Goal: Task Accomplishment & Management: Manage account settings

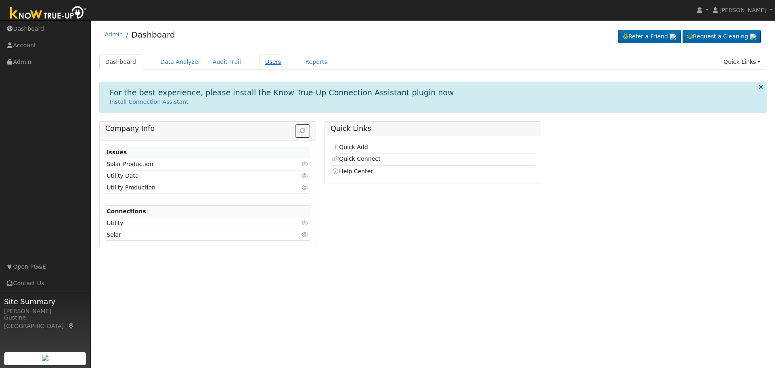
click at [259, 61] on link "Users" at bounding box center [273, 61] width 28 height 15
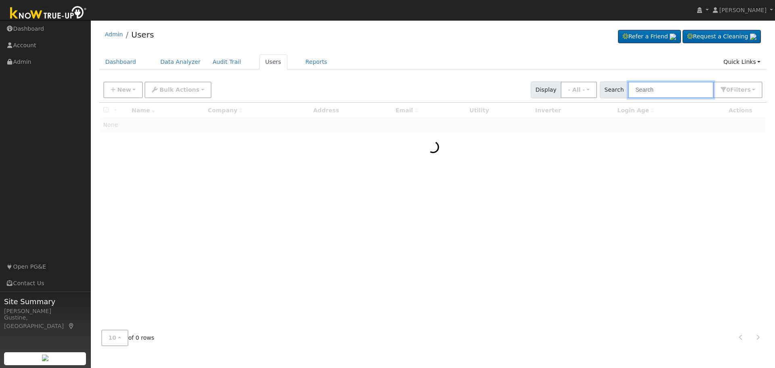
click at [658, 89] on input "text" at bounding box center [671, 89] width 86 height 17
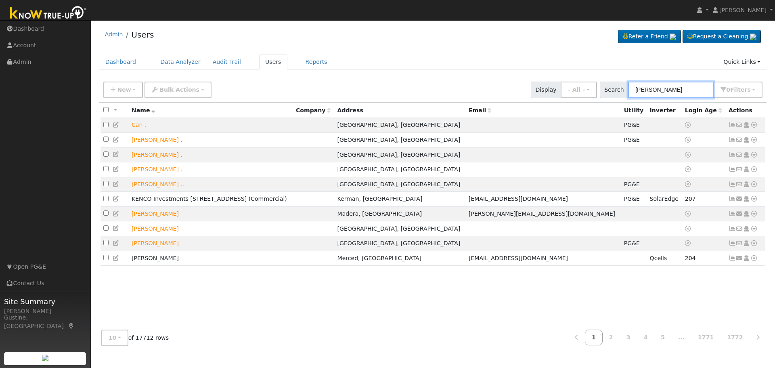
type input "azar"
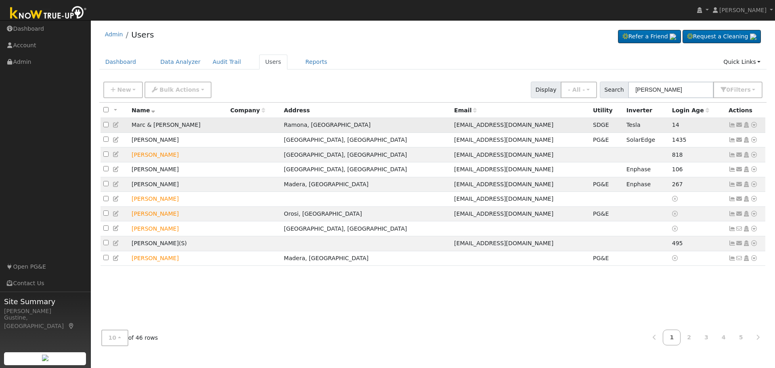
click at [732, 125] on icon at bounding box center [731, 125] width 7 height 6
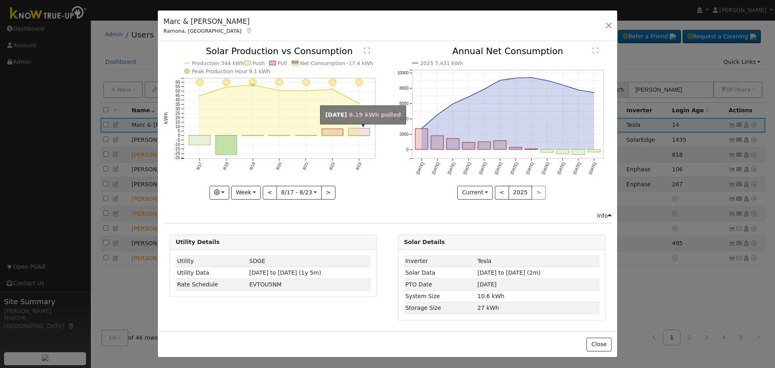
click at [350, 129] on rect "onclick=""" at bounding box center [359, 131] width 21 height 7
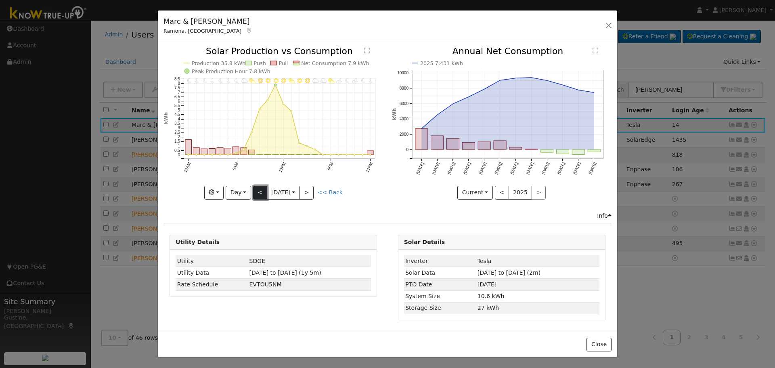
click at [257, 191] on button "<" at bounding box center [260, 193] width 14 height 14
click at [257, 190] on button "<" at bounding box center [260, 193] width 14 height 14
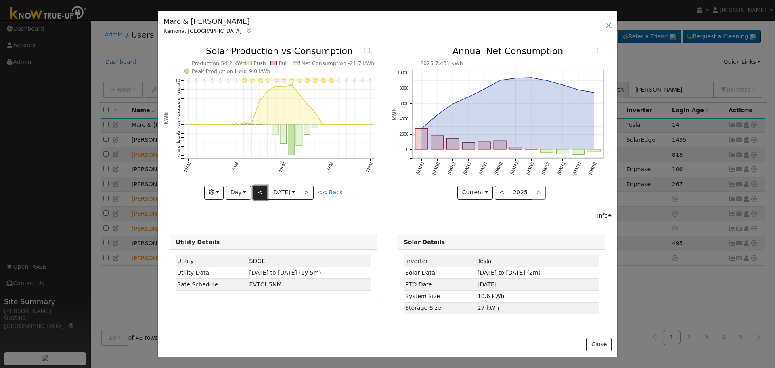
click at [259, 192] on button "<" at bounding box center [260, 193] width 14 height 14
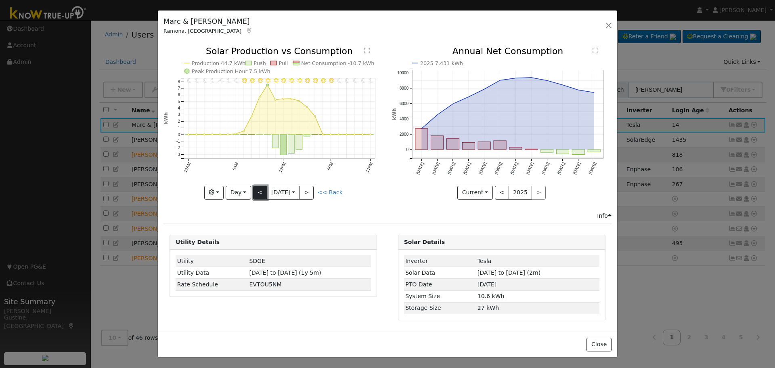
click at [259, 192] on button "<" at bounding box center [260, 193] width 14 height 14
click at [302, 192] on div "< 8/16 Sat 2025-08-16 >" at bounding box center [283, 193] width 61 height 14
click at [296, 192] on input "2025-08-16" at bounding box center [283, 192] width 32 height 13
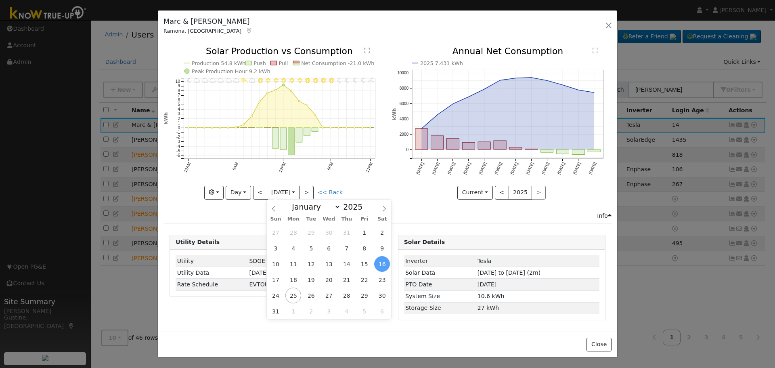
click at [356, 279] on div "27 28 29 30 31 1 2 3 4 5 6 7 8 9 10 11 12 13 14 15 16 17 18 19 20 21 22 23 24 2…" at bounding box center [329, 271] width 124 height 94
click at [365, 279] on span "22" at bounding box center [364, 280] width 16 height 16
type input "2025-08-22"
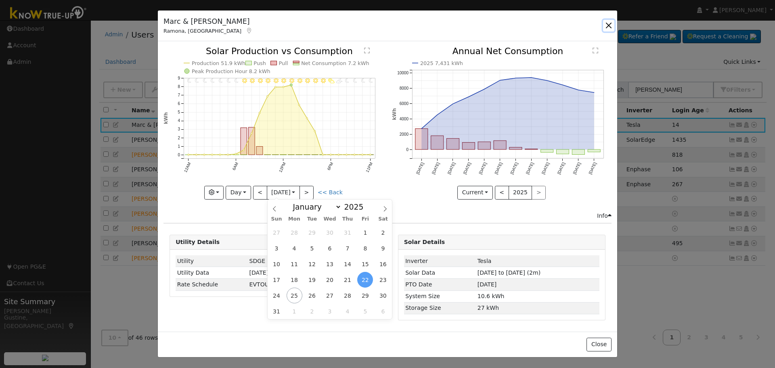
click at [610, 25] on button "button" at bounding box center [608, 25] width 11 height 11
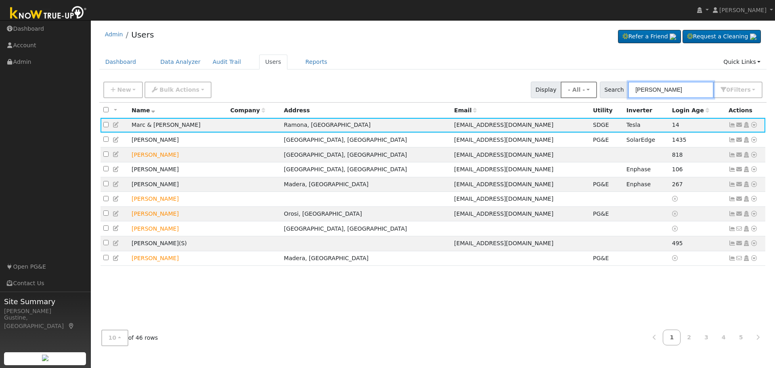
drag, startPoint x: 685, startPoint y: 90, endPoint x: 585, endPoint y: 92, distance: 99.7
click at [587, 91] on div "New Add User Quick Add Quick Connect Quick Convert Lead Bulk Actions Send Email…" at bounding box center [433, 88] width 662 height 19
paste input "Autry, Marilyn"
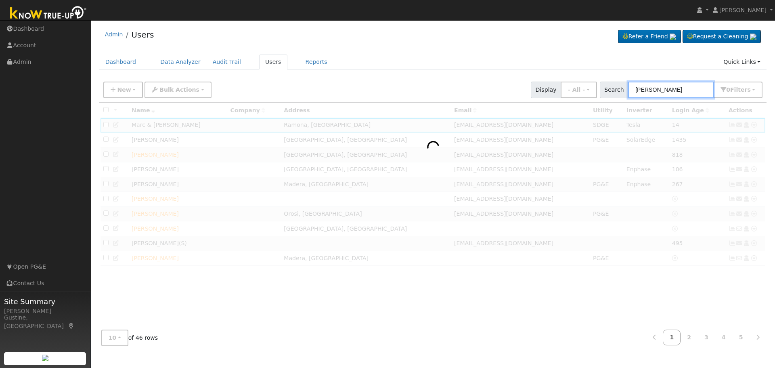
drag, startPoint x: 656, startPoint y: 92, endPoint x: 520, endPoint y: 102, distance: 136.8
click at [0, 0] on div "New Add User Quick Add Quick Connect Quick Convert Lead Bulk Actions Send Email…" at bounding box center [0, 0] width 0 height 0
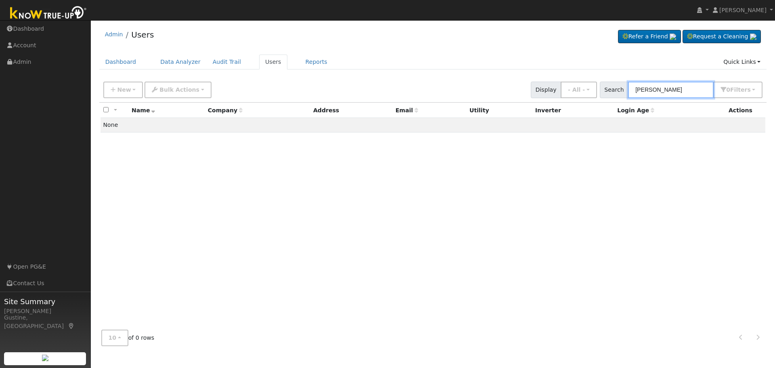
type input "Marilyn"
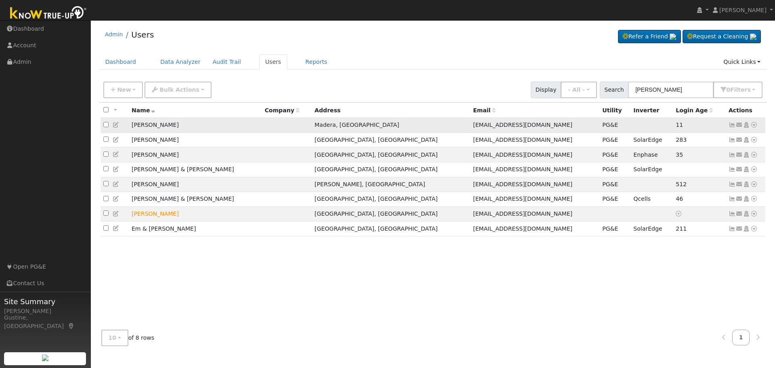
click at [731, 125] on icon at bounding box center [731, 125] width 7 height 6
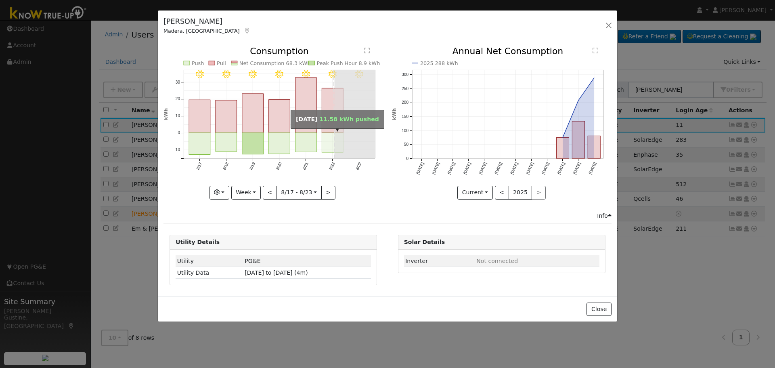
click at [331, 140] on rect "onclick=""" at bounding box center [332, 143] width 21 height 20
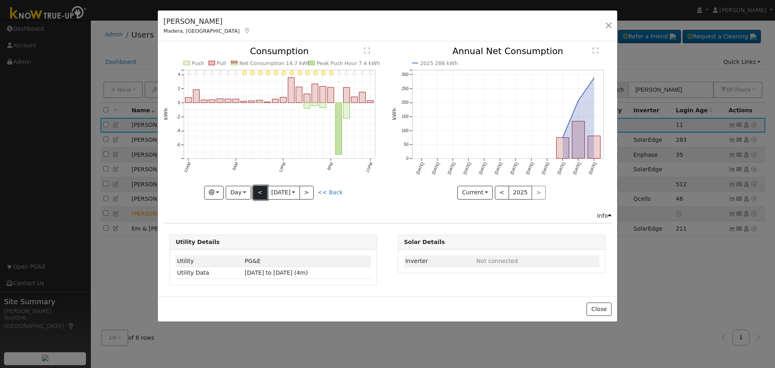
click at [259, 187] on button "<" at bounding box center [260, 193] width 14 height 14
click at [261, 190] on button "<" at bounding box center [260, 193] width 14 height 14
click at [262, 188] on button "<" at bounding box center [260, 193] width 14 height 14
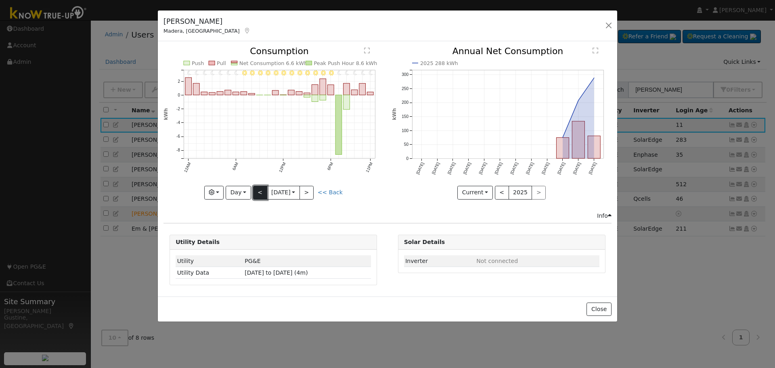
click at [262, 188] on button "<" at bounding box center [260, 193] width 14 height 14
click at [261, 192] on button "<" at bounding box center [260, 193] width 14 height 14
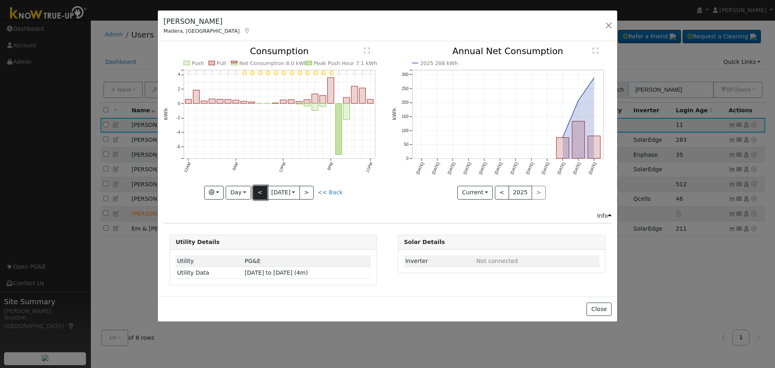
click at [261, 192] on button "<" at bounding box center [260, 193] width 14 height 14
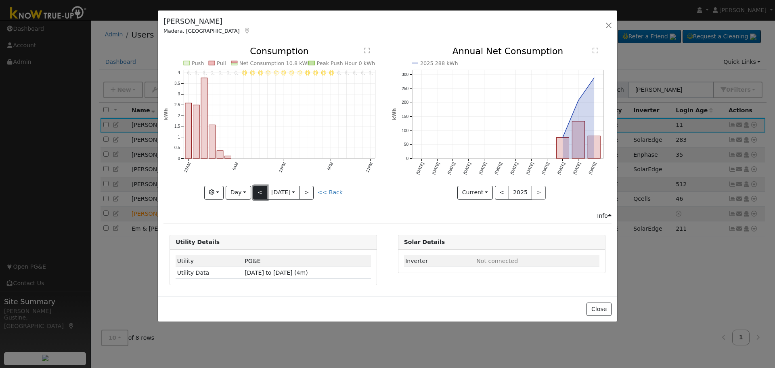
click at [261, 192] on button "<" at bounding box center [260, 193] width 14 height 14
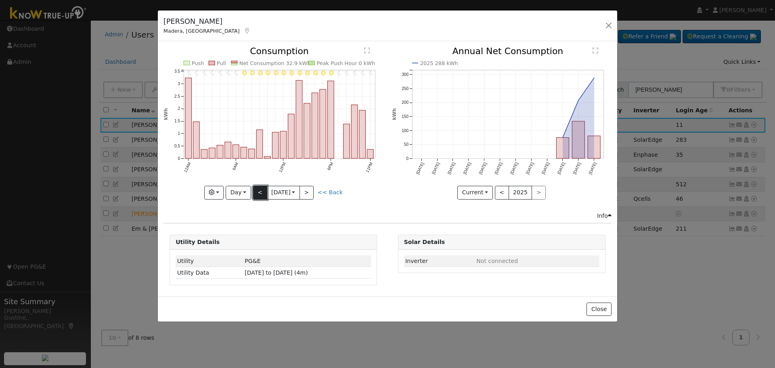
click at [261, 192] on button "<" at bounding box center [260, 193] width 14 height 14
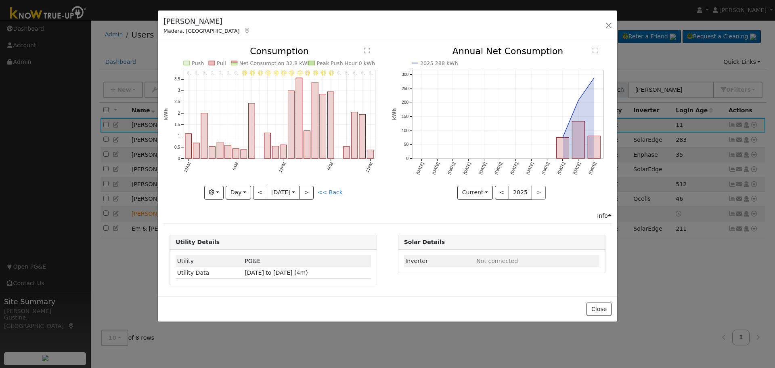
click at [253, 195] on div "Graphs Estimated Production Previous Year Consumption Previous Year Total Consu…" at bounding box center [272, 193] width 219 height 14
click at [262, 187] on button "<" at bounding box center [260, 193] width 14 height 14
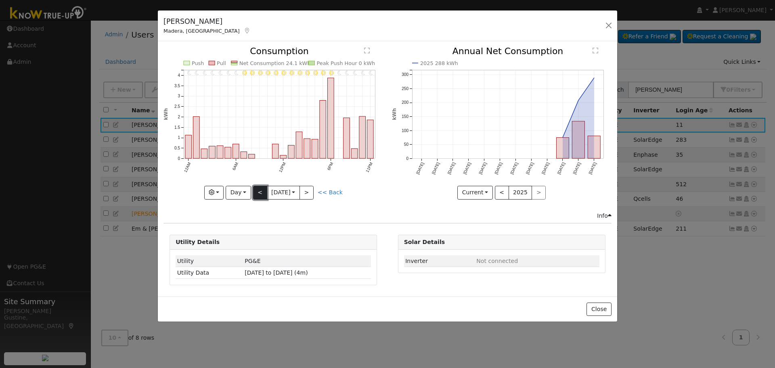
click at [258, 194] on button "<" at bounding box center [260, 193] width 14 height 14
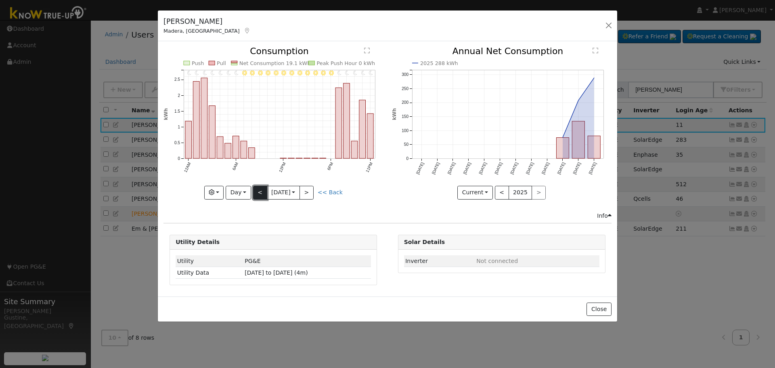
click at [258, 193] on button "<" at bounding box center [260, 193] width 14 height 14
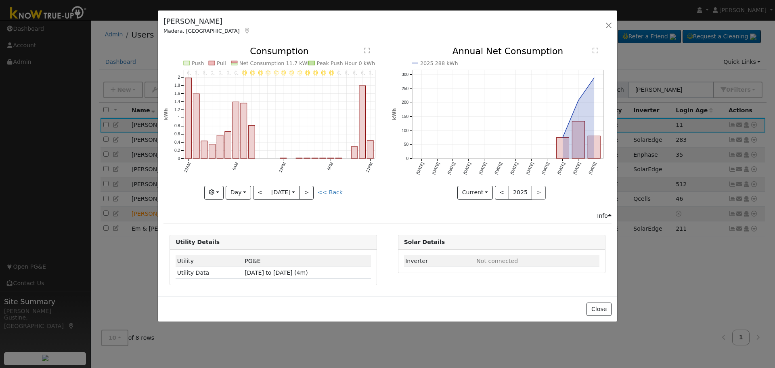
click at [258, 193] on div "11PM - Clear 10PM - Clear 9PM - Clear 8PM - Clear 7PM - MostlyClear 6PM - Mostl…" at bounding box center [272, 123] width 219 height 152
click at [258, 193] on button "<" at bounding box center [260, 193] width 14 height 14
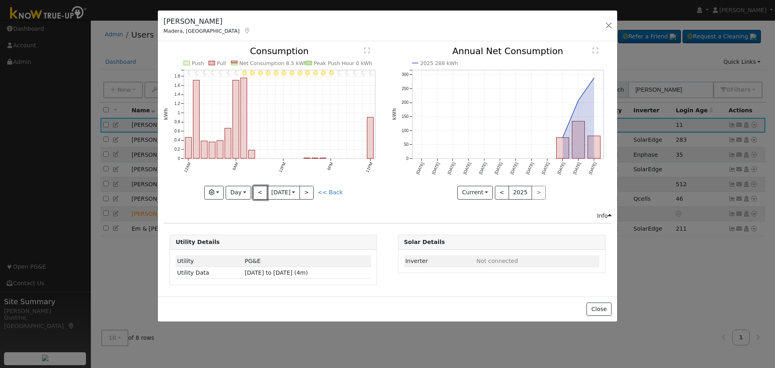
click at [258, 193] on button "<" at bounding box center [260, 193] width 14 height 14
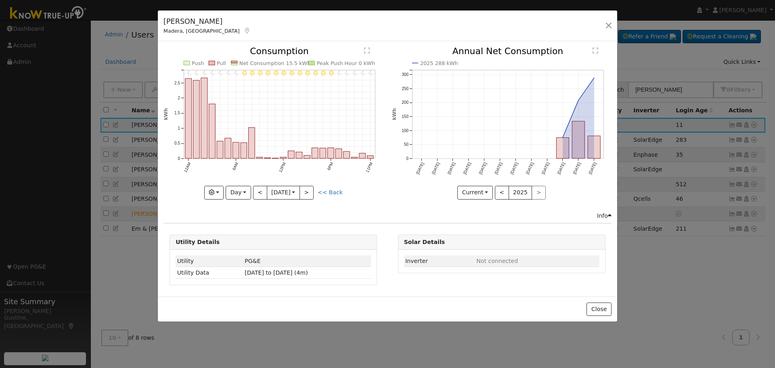
click at [258, 193] on div at bounding box center [272, 123] width 219 height 152
click at [258, 193] on button "<" at bounding box center [260, 193] width 14 height 14
click at [0, 0] on div at bounding box center [0, 0] width 0 height 0
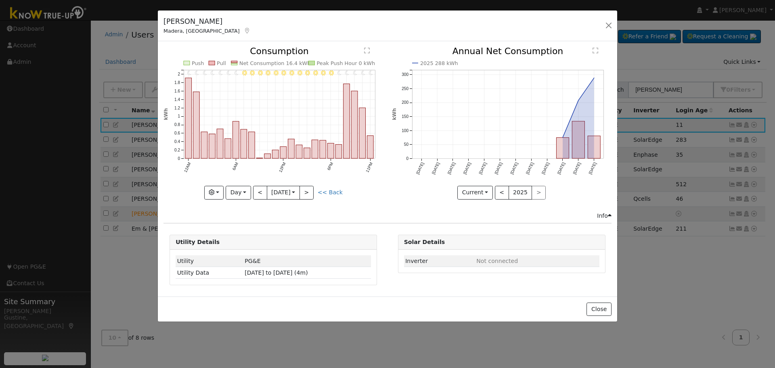
click at [258, 193] on div at bounding box center [272, 123] width 219 height 152
click at [258, 193] on div "11PM - Clear 10PM - Clear 9PM - Clear 8PM - Clear 7PM - Clear 6PM - Clear 5PM -…" at bounding box center [272, 123] width 219 height 152
click at [258, 193] on button "<" at bounding box center [260, 193] width 14 height 14
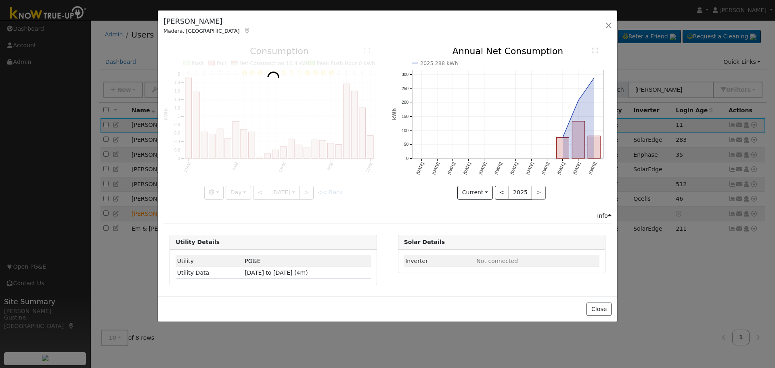
click at [258, 193] on div at bounding box center [272, 123] width 219 height 152
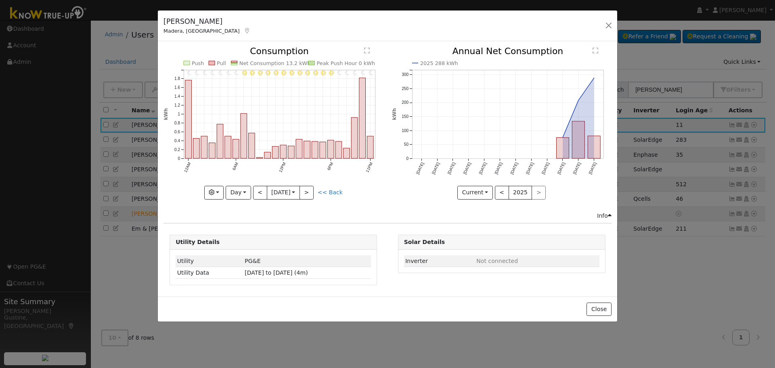
click at [258, 193] on div at bounding box center [272, 123] width 219 height 152
click at [258, 193] on div "11PM - Clear 10PM - Clear 9PM - Clear 8PM - Clear 7PM - Clear 6PM - MostlyClear…" at bounding box center [272, 123] width 219 height 152
click at [258, 193] on button "<" at bounding box center [260, 193] width 14 height 14
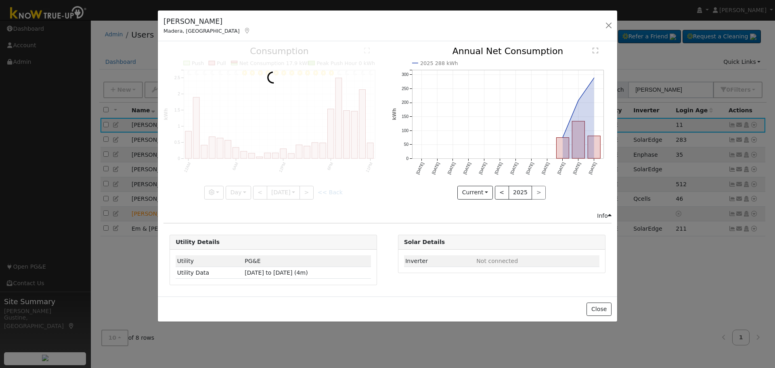
click at [258, 193] on div at bounding box center [272, 123] width 219 height 152
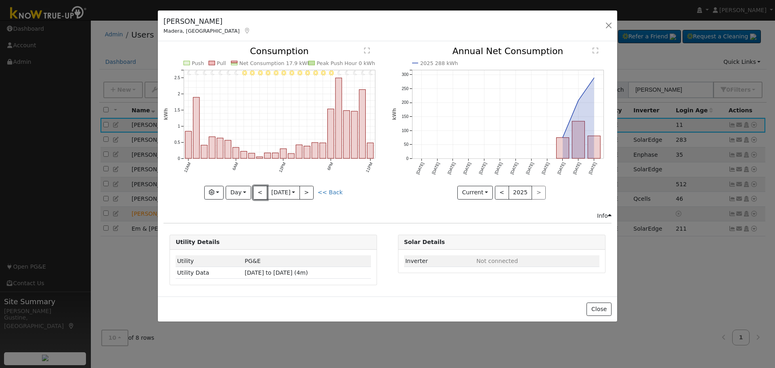
click at [258, 193] on button "<" at bounding box center [260, 193] width 14 height 14
click at [0, 0] on div at bounding box center [0, 0] width 0 height 0
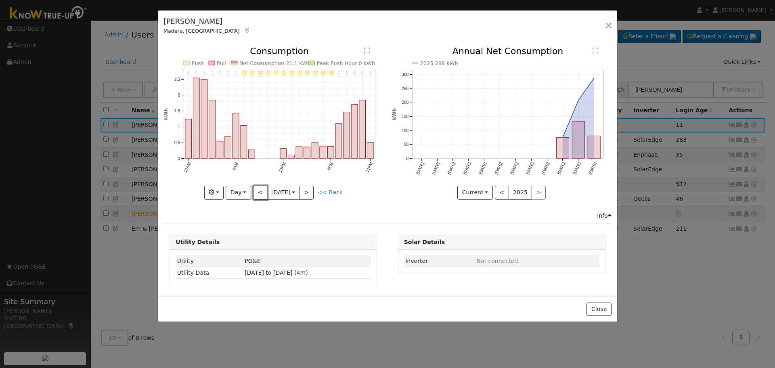
click at [258, 193] on button "<" at bounding box center [260, 193] width 14 height 14
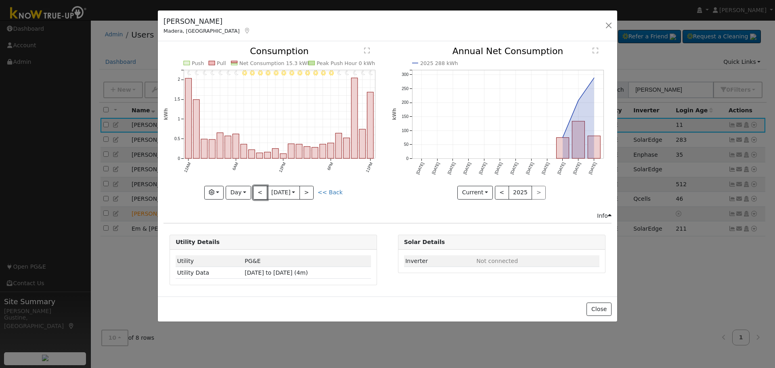
click at [258, 193] on button "<" at bounding box center [260, 193] width 14 height 14
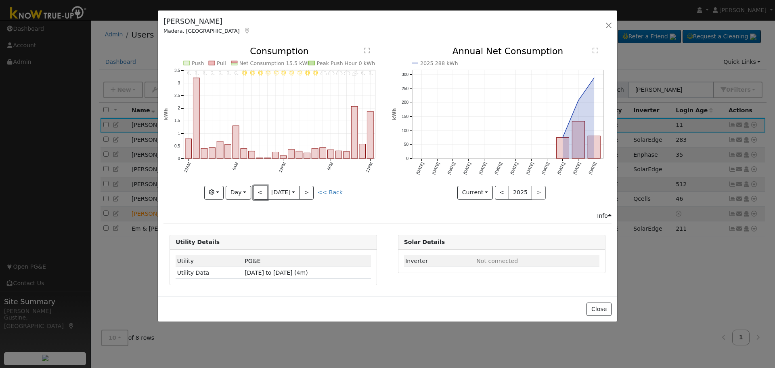
click at [258, 192] on button "<" at bounding box center [260, 193] width 14 height 14
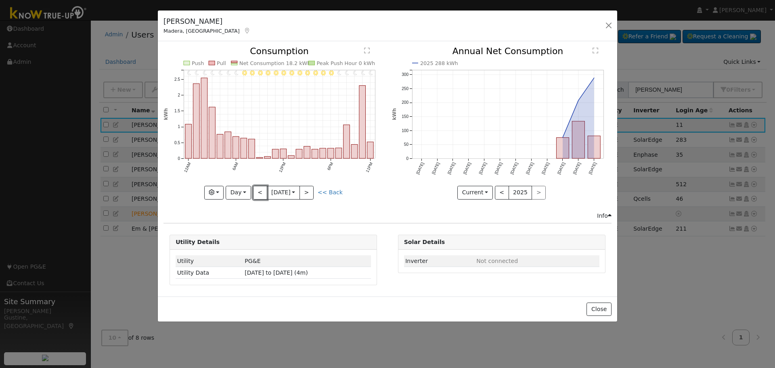
click at [258, 192] on button "<" at bounding box center [260, 193] width 14 height 14
click at [259, 192] on button "<" at bounding box center [260, 193] width 14 height 14
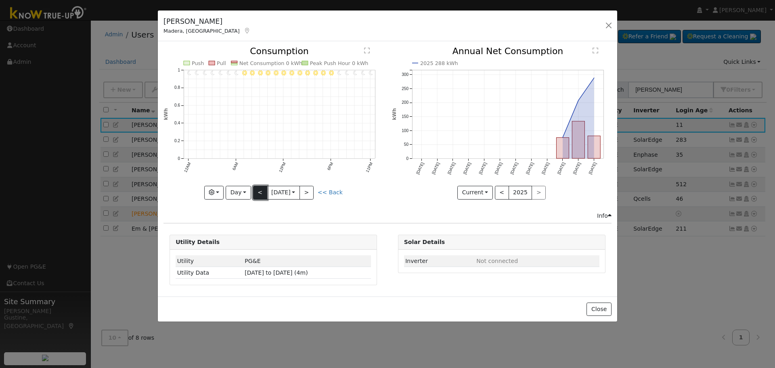
click at [259, 192] on button "<" at bounding box center [260, 193] width 14 height 14
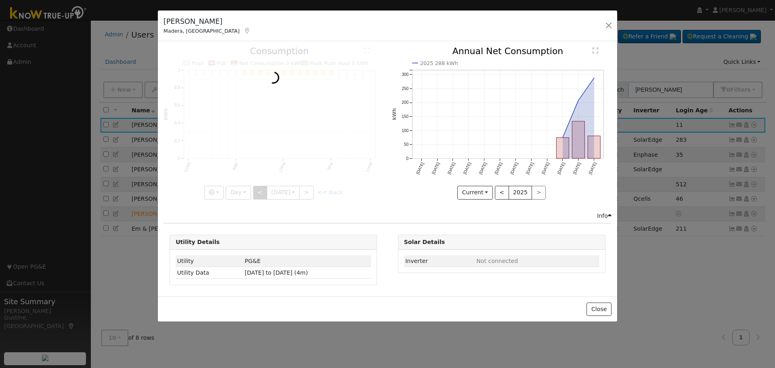
click at [259, 192] on div at bounding box center [272, 123] width 219 height 152
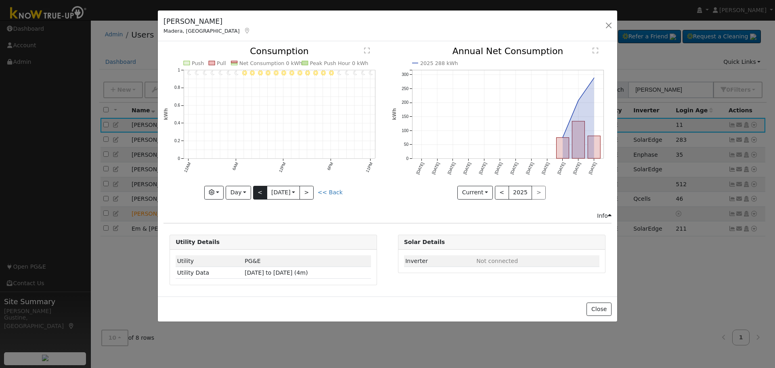
click at [259, 192] on div at bounding box center [272, 123] width 219 height 152
click at [259, 192] on button "<" at bounding box center [260, 193] width 14 height 14
click at [259, 192] on div "11PM - Clear 10PM - Clear 9PM - Clear 8PM - Clear 7PM - Clear 6PM - Clear 5PM -…" at bounding box center [272, 123] width 219 height 152
click at [259, 191] on button "<" at bounding box center [260, 193] width 14 height 14
click at [241, 194] on button "Day" at bounding box center [238, 193] width 25 height 14
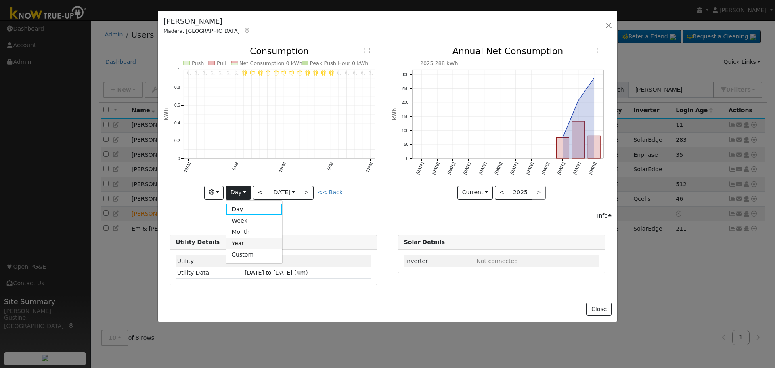
click at [241, 242] on link "Year" at bounding box center [254, 242] width 56 height 11
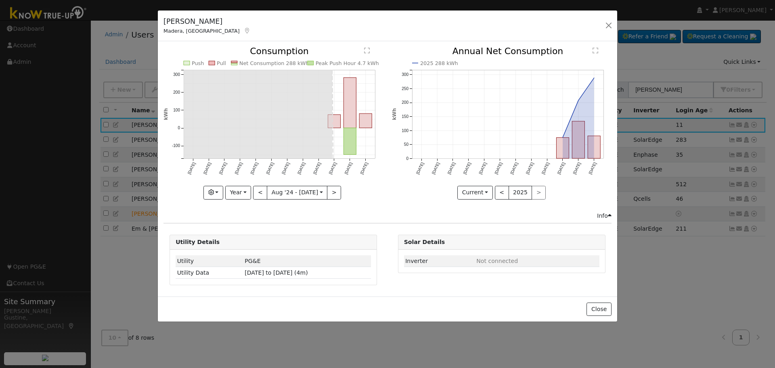
click at [340, 123] on rect "onclick=""" at bounding box center [334, 121] width 13 height 13
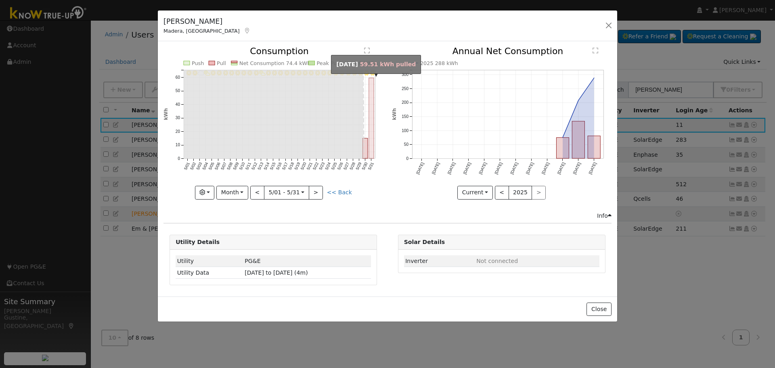
click at [372, 137] on rect "onclick=""" at bounding box center [371, 118] width 5 height 80
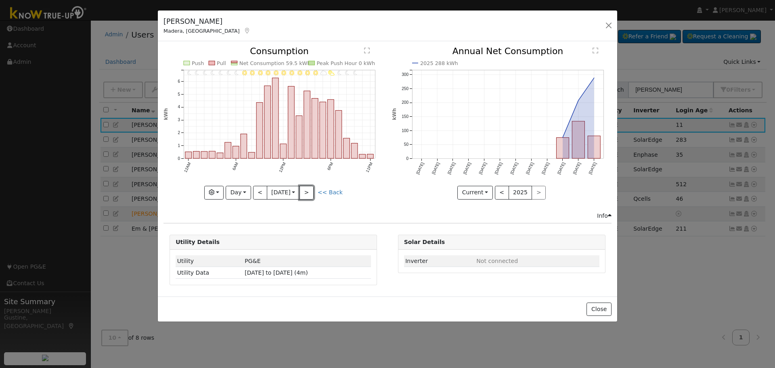
click at [308, 193] on button ">" at bounding box center [306, 193] width 14 height 14
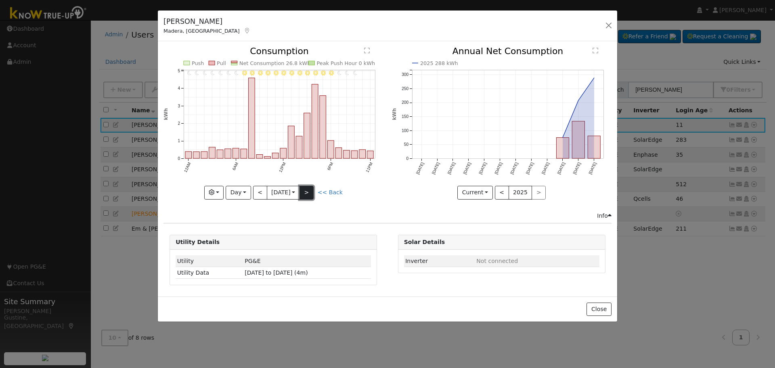
click at [313, 189] on button ">" at bounding box center [306, 193] width 14 height 14
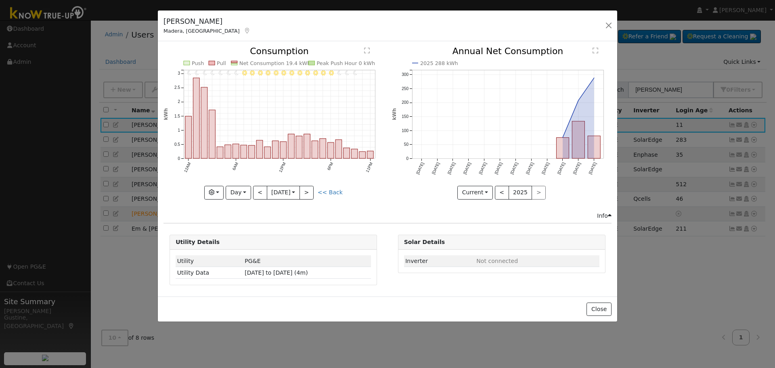
click at [311, 184] on icon "11PM - undefined 10PM - undefined 9PM - MostlyClear 8PM - MostlyClear 7PM - Cle…" at bounding box center [272, 120] width 219 height 147
click at [311, 192] on button ">" at bounding box center [306, 193] width 14 height 14
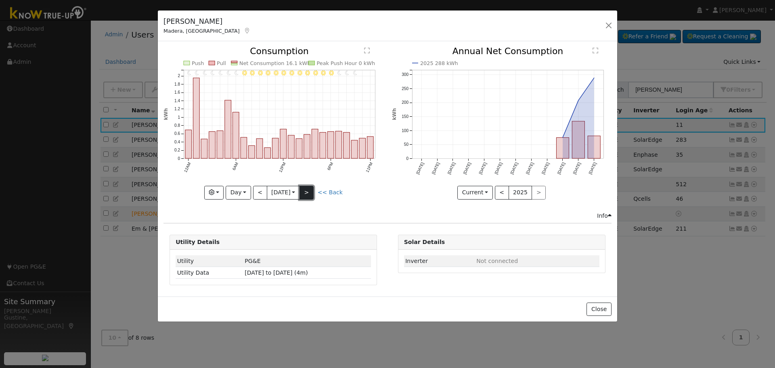
click at [311, 192] on button ">" at bounding box center [306, 193] width 14 height 14
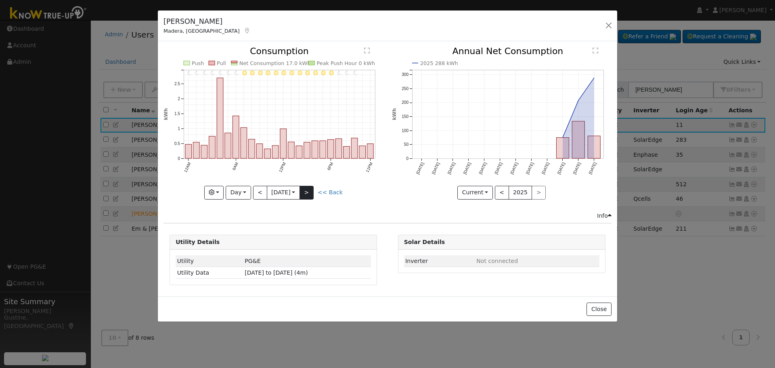
click at [311, 192] on div at bounding box center [272, 123] width 219 height 152
click at [311, 192] on button ">" at bounding box center [306, 193] width 14 height 14
click at [0, 0] on div at bounding box center [0, 0] width 0 height 0
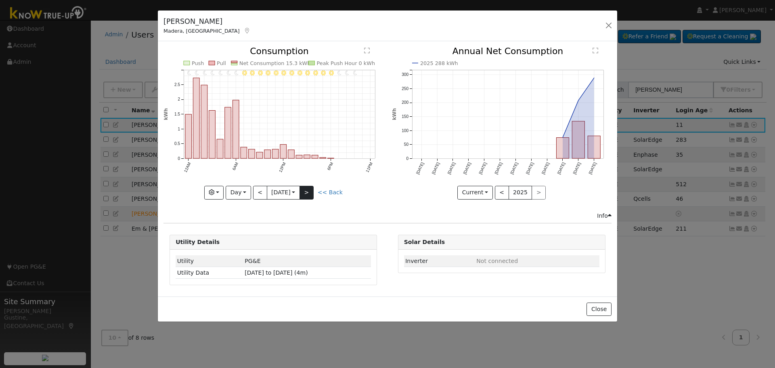
click at [311, 192] on div at bounding box center [272, 123] width 219 height 152
click at [313, 184] on icon "11PM - undefined 10PM - undefined 9PM - Clear 8PM - Clear 7PM - Clear 6PM - Cle…" at bounding box center [272, 120] width 219 height 147
click at [313, 188] on button ">" at bounding box center [306, 193] width 14 height 14
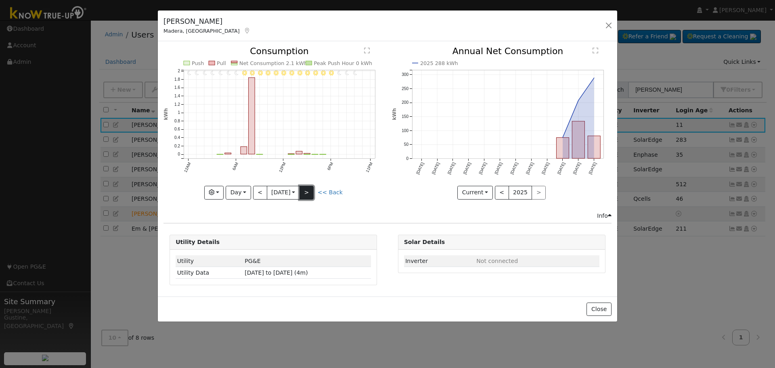
click at [312, 192] on button ">" at bounding box center [306, 193] width 14 height 14
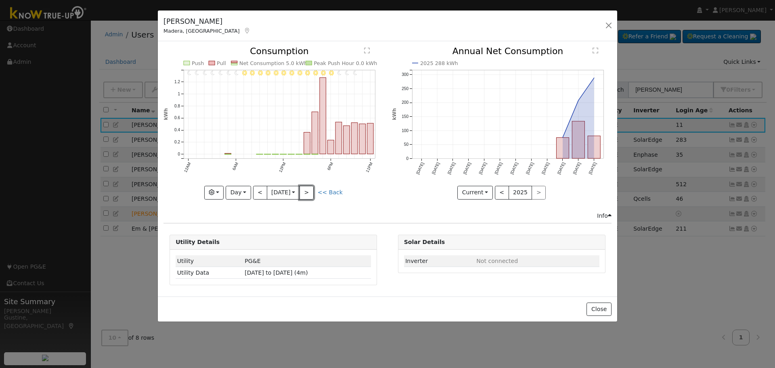
click at [312, 193] on button ">" at bounding box center [306, 193] width 14 height 14
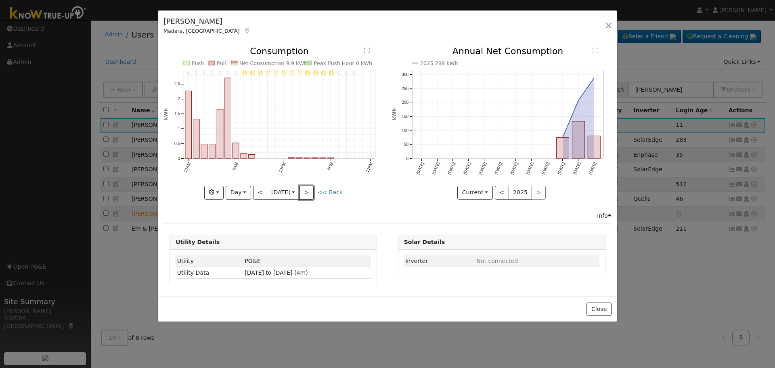
click at [313, 194] on button ">" at bounding box center [306, 193] width 14 height 14
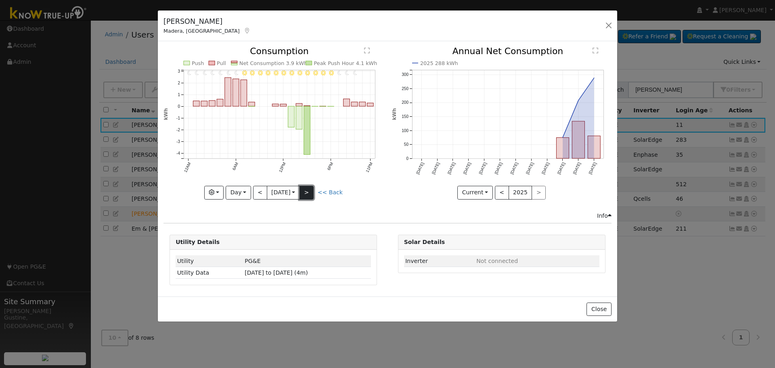
click at [309, 192] on button ">" at bounding box center [306, 193] width 14 height 14
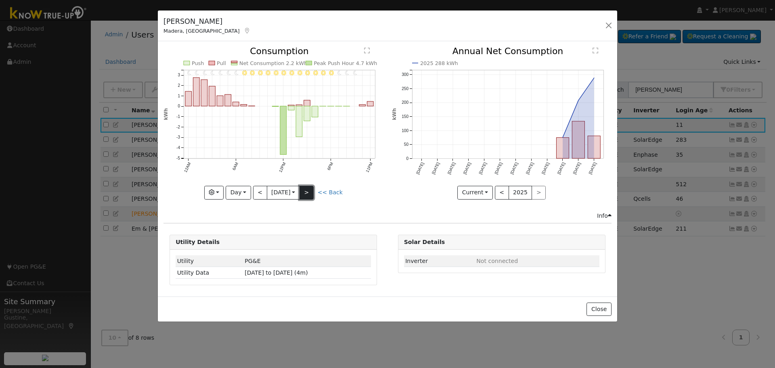
click at [309, 192] on button ">" at bounding box center [306, 193] width 14 height 14
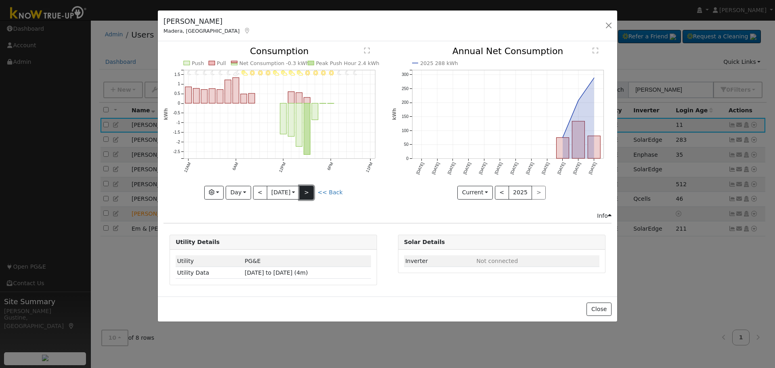
click at [309, 192] on button ">" at bounding box center [306, 193] width 14 height 14
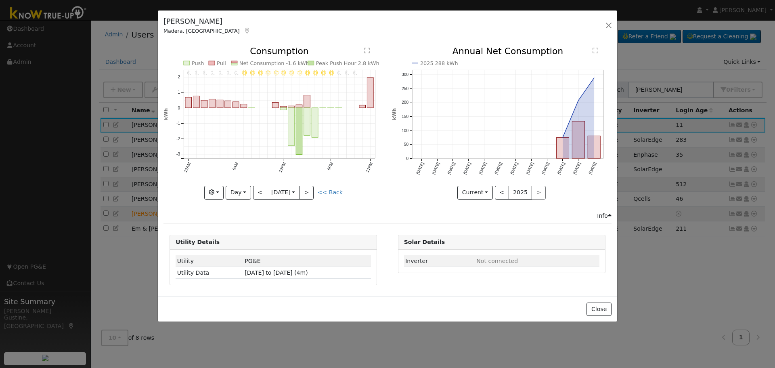
drag, startPoint x: 349, startPoint y: 108, endPoint x: 354, endPoint y: 108, distance: 4.4
click at [354, 108] on icon "11PM - undefined 10PM - undefined 9PM - Clear 8PM - Clear 7PM - Clear 6PM - Cle…" at bounding box center [272, 120] width 219 height 147
click at [307, 189] on button ">" at bounding box center [306, 193] width 14 height 14
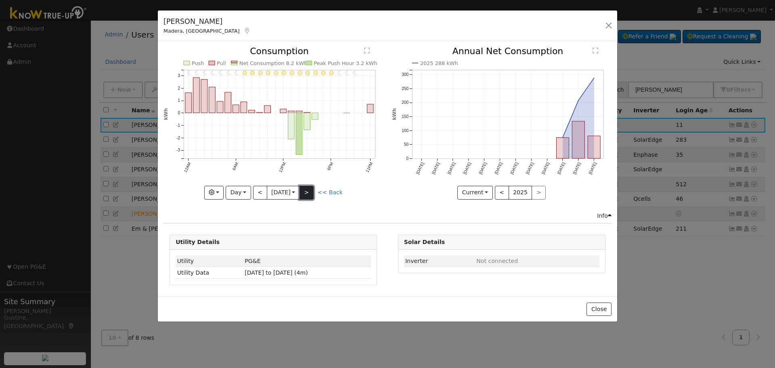
click at [307, 189] on button ">" at bounding box center [306, 193] width 14 height 14
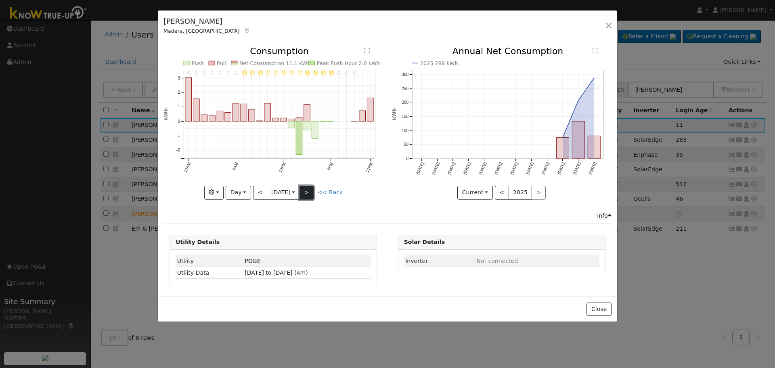
click at [307, 189] on button ">" at bounding box center [306, 193] width 14 height 14
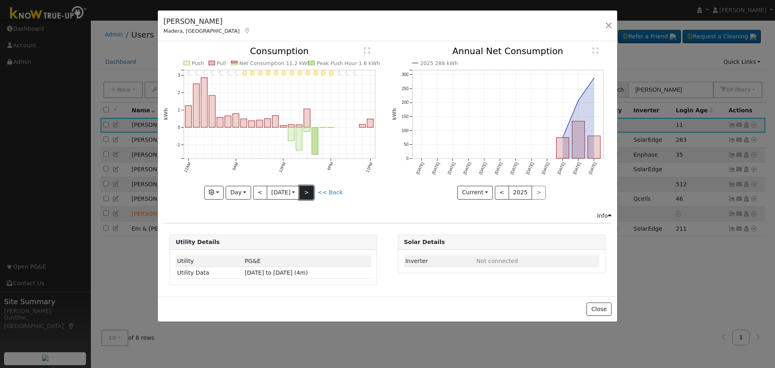
click at [307, 189] on button ">" at bounding box center [306, 193] width 14 height 14
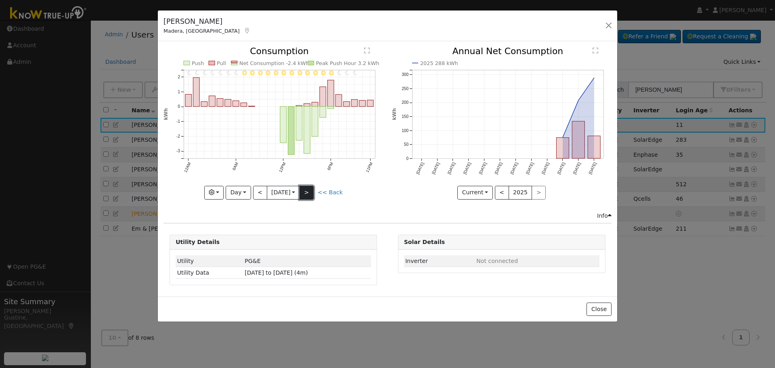
click at [307, 189] on button ">" at bounding box center [306, 193] width 14 height 14
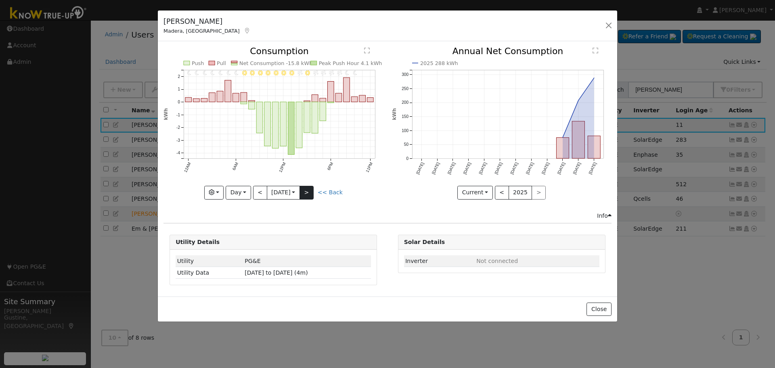
click at [307, 189] on div "11PM - undefined 10PM - undefined 9PM - Clear 8PM - Clear 7PM - Windy 6PM - Win…" at bounding box center [272, 123] width 219 height 152
click at [307, 189] on button ">" at bounding box center [306, 193] width 14 height 14
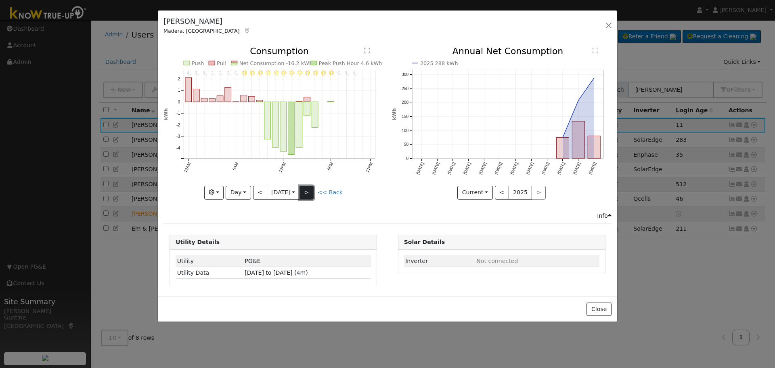
click at [307, 189] on button ">" at bounding box center [306, 193] width 14 height 14
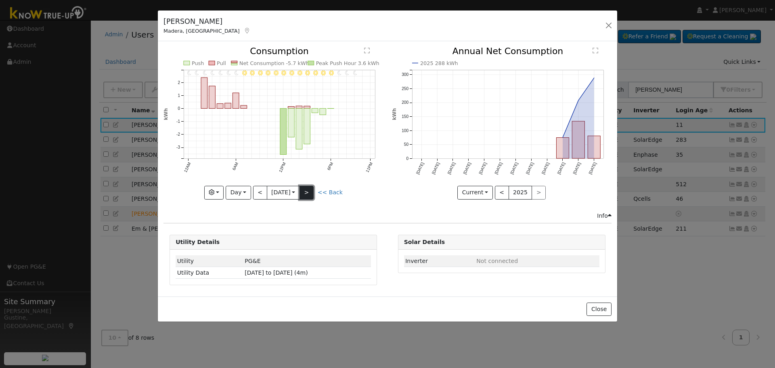
click at [307, 189] on button ">" at bounding box center [306, 193] width 14 height 14
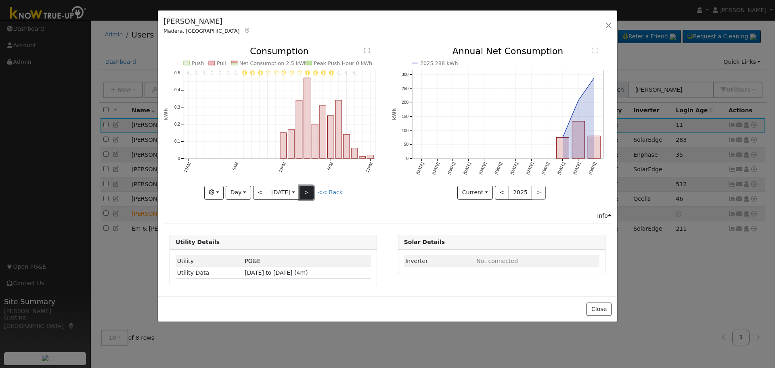
click at [307, 189] on button ">" at bounding box center [306, 193] width 14 height 14
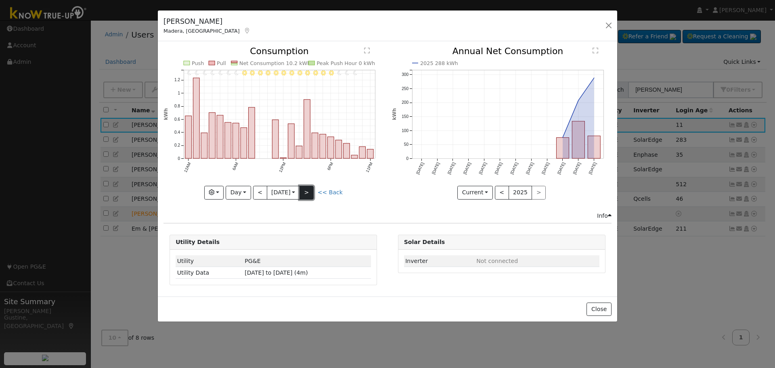
click at [307, 192] on button ">" at bounding box center [306, 193] width 14 height 14
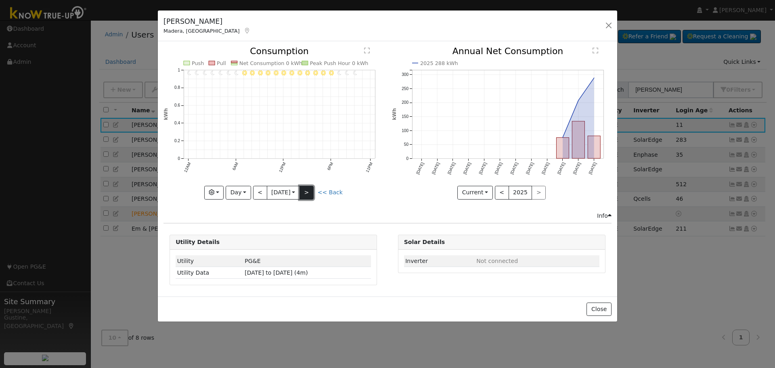
click at [307, 190] on button ">" at bounding box center [306, 193] width 14 height 14
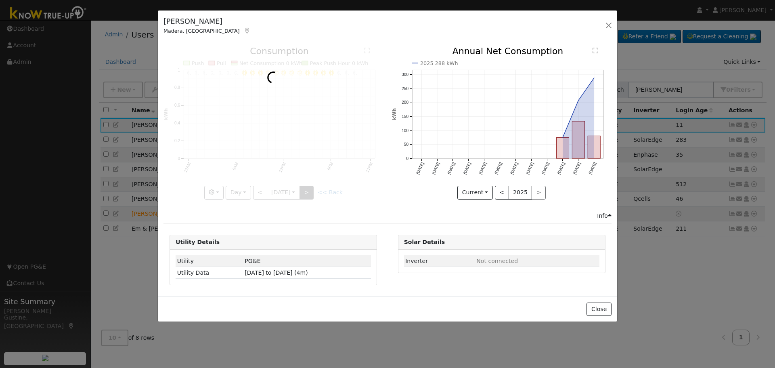
click at [307, 190] on div at bounding box center [272, 123] width 219 height 152
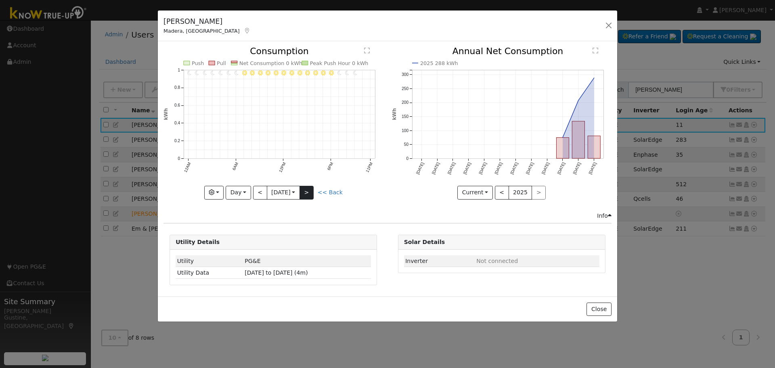
click at [307, 190] on div "11PM - undefined 10PM - undefined 9PM - Clear 8PM - Clear 7PM - Clear 6PM - Cle…" at bounding box center [272, 123] width 219 height 152
click at [307, 190] on button ">" at bounding box center [306, 193] width 14 height 14
click at [0, 0] on div at bounding box center [0, 0] width 0 height 0
click at [307, 190] on div "11PM - undefined 10PM - undefined 9PM - Clear 8PM - Clear 7PM - Clear 6PM - Cle…" at bounding box center [272, 123] width 219 height 152
click at [307, 190] on button ">" at bounding box center [306, 193] width 14 height 14
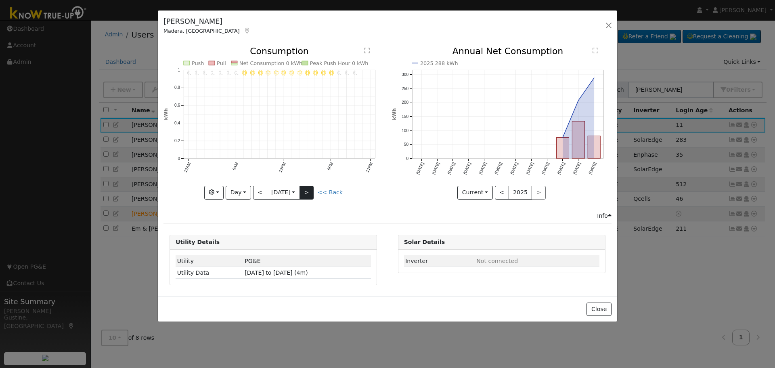
click at [0, 0] on div at bounding box center [0, 0] width 0 height 0
click at [307, 190] on div "11PM - undefined 10PM - undefined 9PM - Clear 8PM - Clear 7PM - Clear 6PM - Cle…" at bounding box center [272, 123] width 219 height 152
click at [307, 190] on button ">" at bounding box center [306, 193] width 14 height 14
click at [0, 0] on div at bounding box center [0, 0] width 0 height 0
click at [307, 190] on div "11PM - undefined 10PM - undefined 9PM - Clear 8PM - Clear 7PM - Clear 6PM - Cle…" at bounding box center [272, 123] width 219 height 152
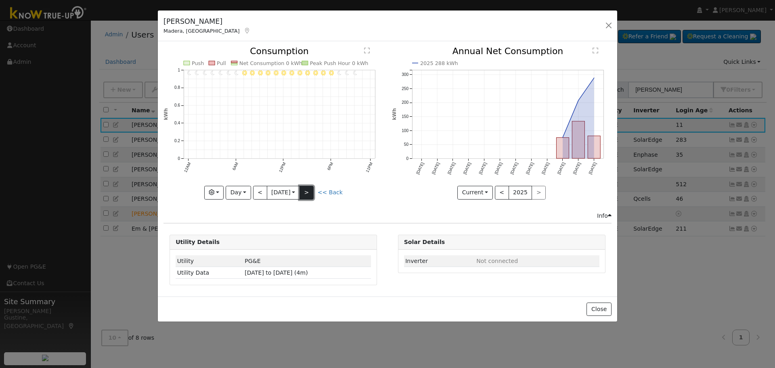
click at [307, 190] on button ">" at bounding box center [306, 193] width 14 height 14
click at [307, 190] on div at bounding box center [272, 123] width 219 height 152
click at [307, 190] on button ">" at bounding box center [306, 193] width 14 height 14
click at [307, 190] on div "11PM - undefined 10PM - undefined 9PM - Clear 8PM - Clear 7PM - Clear 6PM - Cle…" at bounding box center [272, 123] width 219 height 152
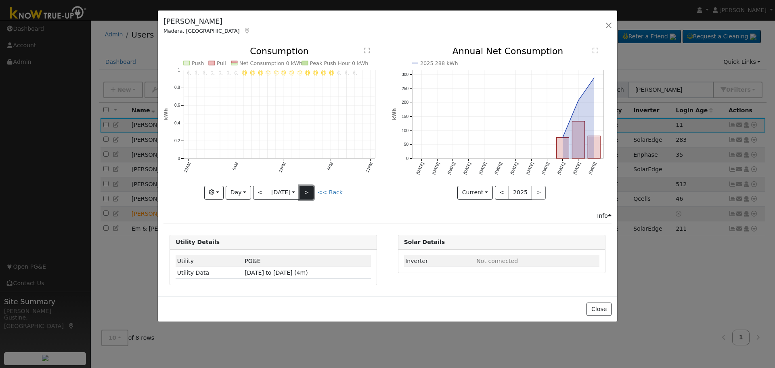
click at [307, 190] on button ">" at bounding box center [306, 193] width 14 height 14
click at [307, 190] on div at bounding box center [272, 123] width 219 height 152
click at [252, 188] on icon "11PM - undefined 10PM - undefined 9PM - Clear 8PM - Clear 7PM - Clear 6PM - Cle…" at bounding box center [272, 120] width 219 height 147
click at [246, 190] on button "Day" at bounding box center [238, 193] width 25 height 14
click at [267, 240] on link "Year" at bounding box center [254, 242] width 56 height 11
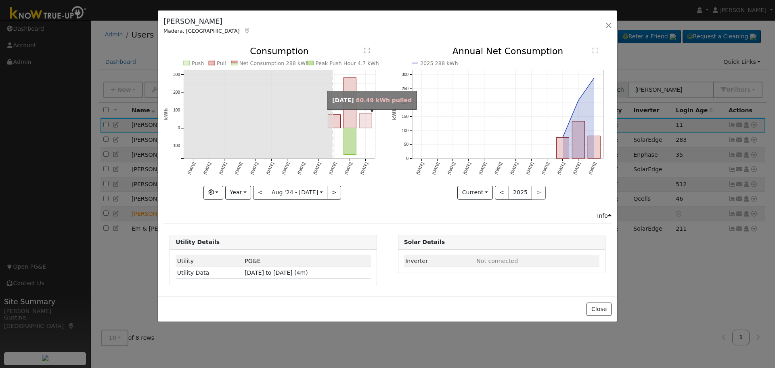
click at [362, 119] on rect "onclick=""" at bounding box center [365, 121] width 13 height 15
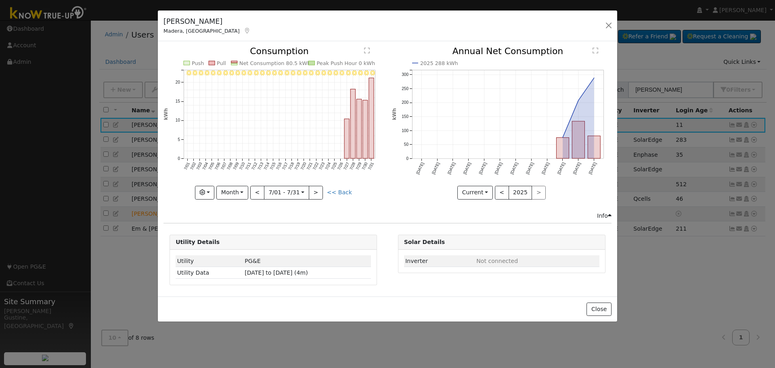
click at [358, 153] on rect "onclick=""" at bounding box center [359, 128] width 5 height 59
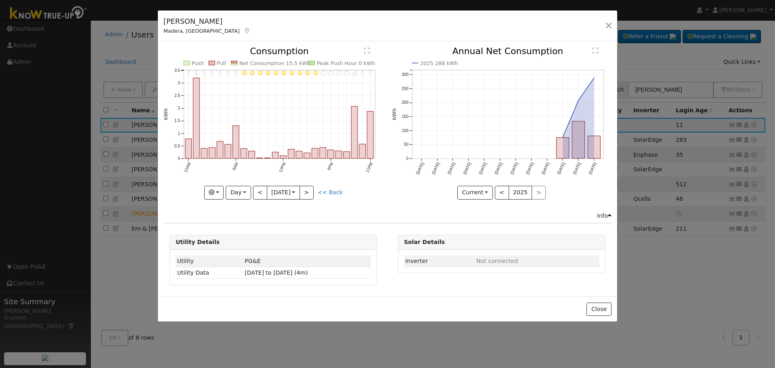
click at [310, 178] on icon "11PM - Clear 10PM - Clear 9PM - PartlyCloudy 8PM - MostlyCloudy 7PM - MostlyClo…" at bounding box center [272, 120] width 219 height 147
click at [307, 198] on button ">" at bounding box center [306, 193] width 14 height 14
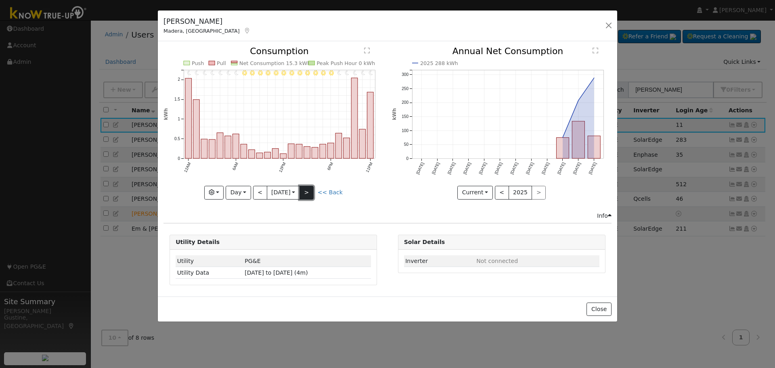
click at [307, 195] on button ">" at bounding box center [306, 193] width 14 height 14
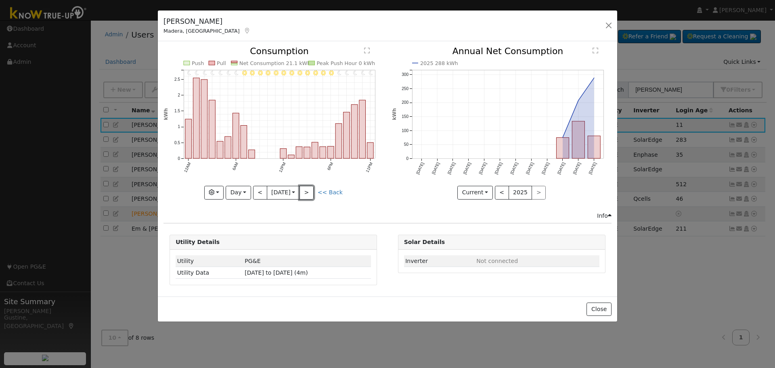
click at [307, 195] on button ">" at bounding box center [306, 193] width 14 height 14
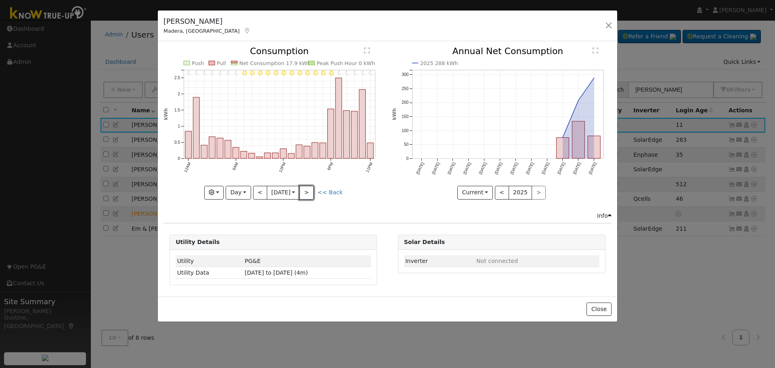
click at [307, 195] on button ">" at bounding box center [306, 193] width 14 height 14
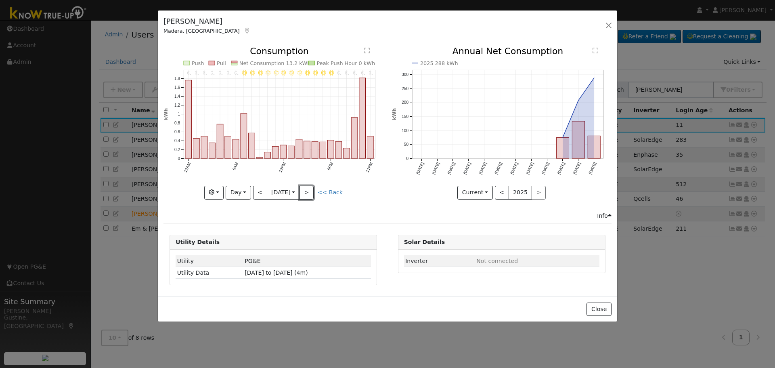
click at [307, 195] on button ">" at bounding box center [306, 193] width 14 height 14
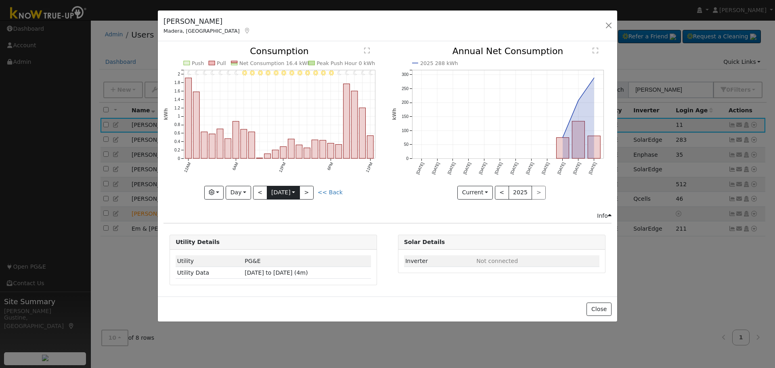
click at [282, 190] on input "2025-08-03" at bounding box center [283, 192] width 32 height 13
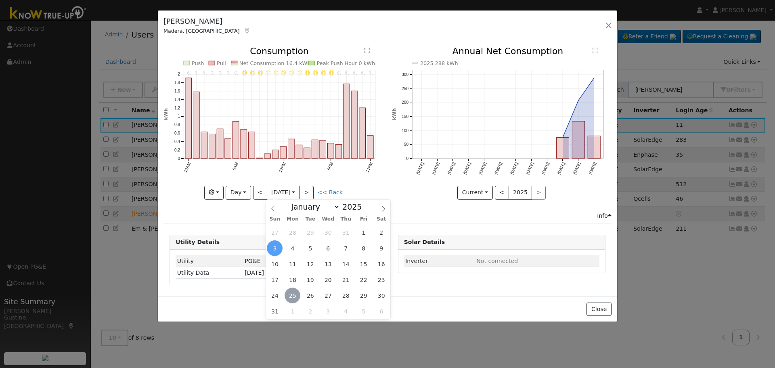
click at [291, 297] on span "25" at bounding box center [292, 295] width 16 height 16
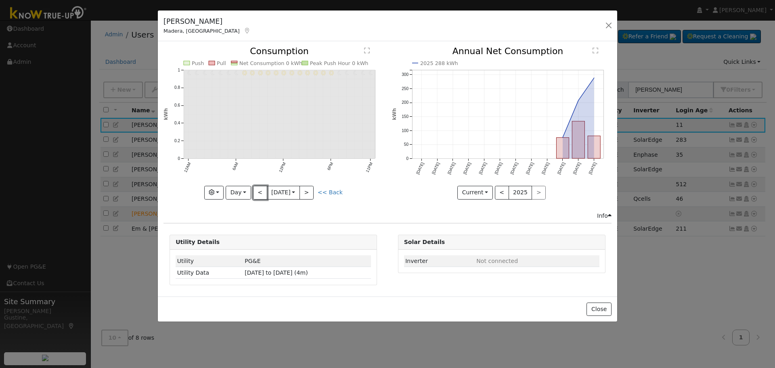
click at [263, 196] on button "<" at bounding box center [260, 193] width 14 height 14
click at [259, 192] on button "<" at bounding box center [260, 193] width 14 height 14
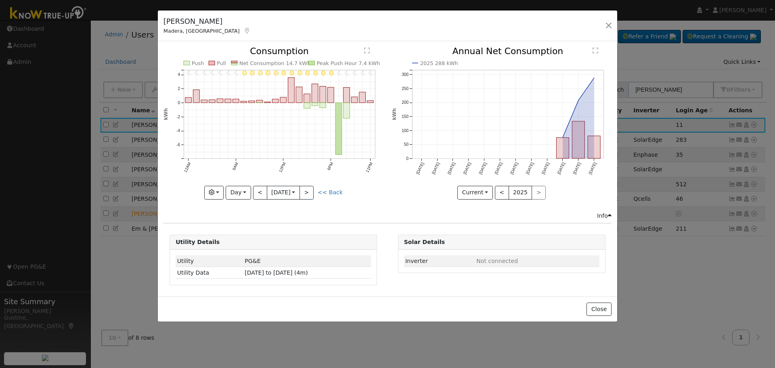
click at [258, 199] on div "11PM - Clear 10PM - Clear 9PM - MostlyClear 8PM - MostlyClear 7PM - MostlyClear…" at bounding box center [273, 129] width 228 height 164
click at [259, 196] on button "<" at bounding box center [260, 193] width 14 height 14
click at [262, 192] on button "<" at bounding box center [260, 193] width 14 height 14
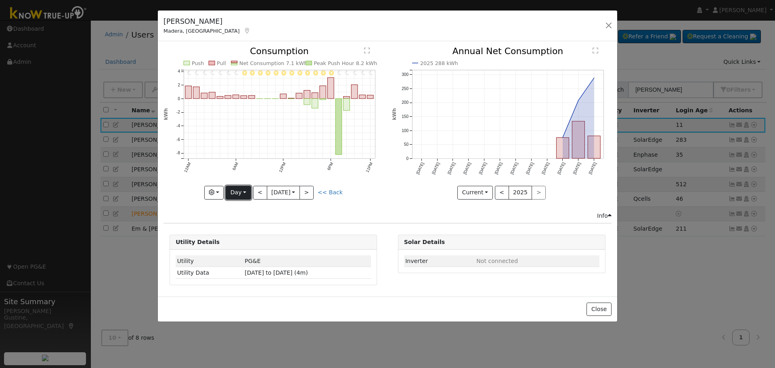
click at [247, 194] on button "Day" at bounding box center [238, 193] width 25 height 14
click at [261, 193] on button "<" at bounding box center [260, 193] width 14 height 14
click at [261, 195] on button "<" at bounding box center [260, 193] width 14 height 14
click at [0, 0] on div at bounding box center [0, 0] width 0 height 0
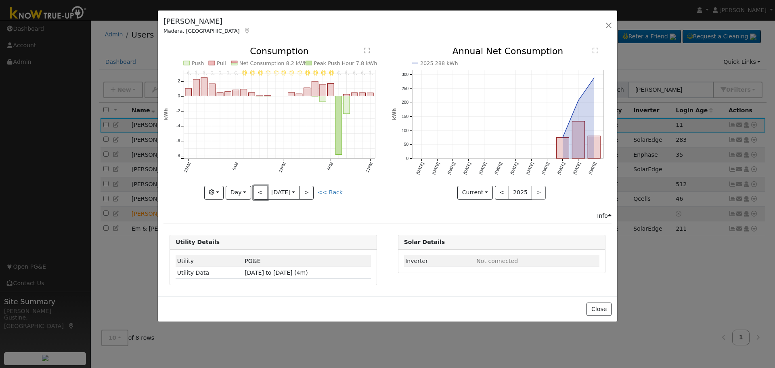
click at [260, 194] on button "<" at bounding box center [260, 193] width 14 height 14
click at [240, 196] on button "Day" at bounding box center [238, 193] width 25 height 14
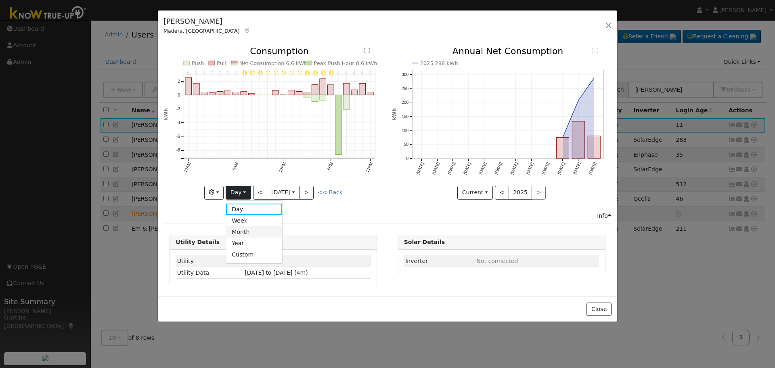
click at [259, 235] on link "Month" at bounding box center [254, 231] width 56 height 11
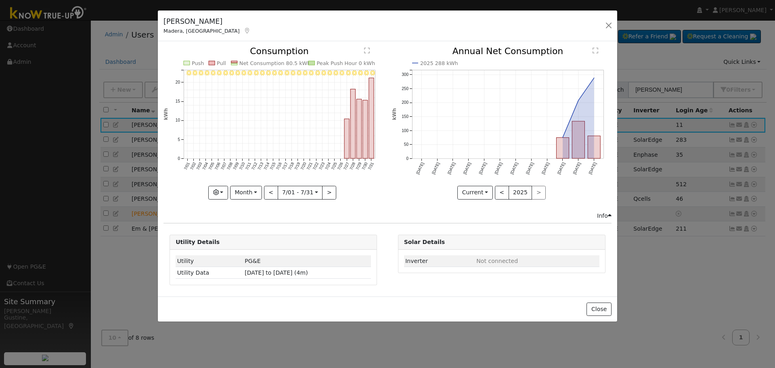
click at [272, 164] on text "7/15" at bounding box center [272, 165] width 7 height 9
click at [285, 150] on icon "7/31 - Clear 7/30 - Clear 7/29 - Clear 7/28 - MostlyClear 7/27 - Clear 7/26 - C…" at bounding box center [272, 120] width 219 height 147
click at [284, 150] on icon "7/31 - Clear 7/30 - Clear 7/29 - Clear 7/28 - MostlyClear 7/27 - Clear 7/26 - C…" at bounding box center [272, 120] width 219 height 147
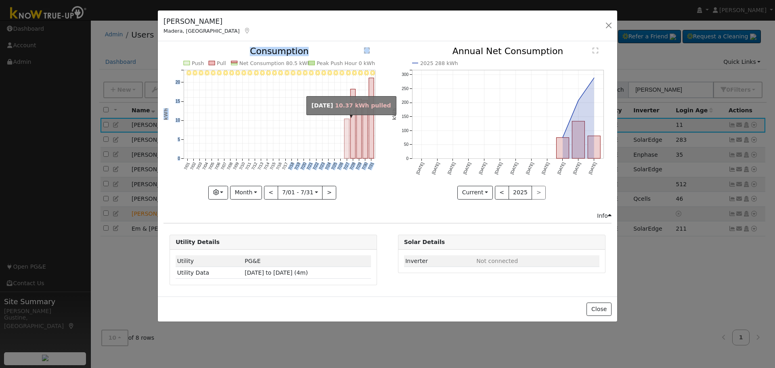
click at [347, 140] on rect "onclick=""" at bounding box center [346, 139] width 5 height 40
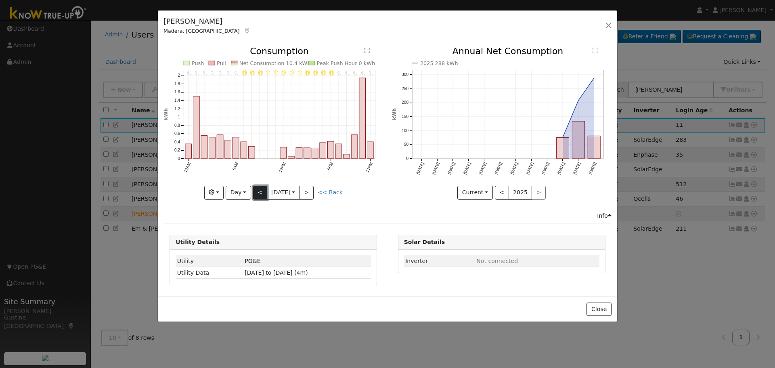
click at [256, 192] on button "<" at bounding box center [260, 193] width 14 height 14
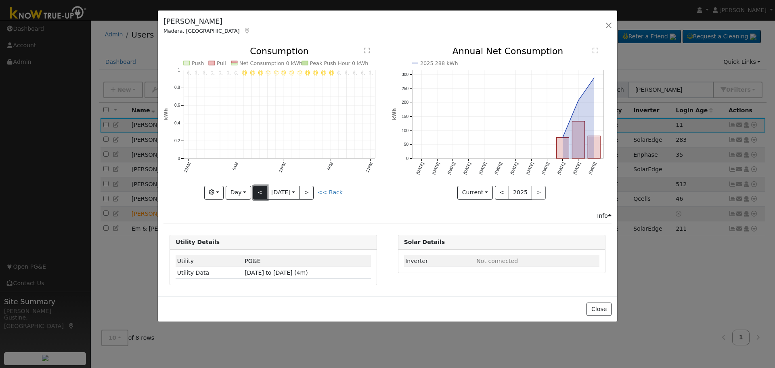
click at [256, 192] on button "<" at bounding box center [260, 193] width 14 height 14
type input "2025-07-25"
click at [610, 25] on button "button" at bounding box center [608, 25] width 11 height 11
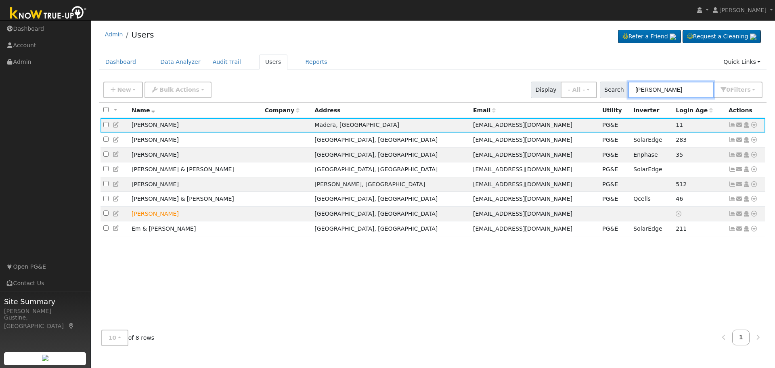
drag, startPoint x: 663, startPoint y: 90, endPoint x: 541, endPoint y: 98, distance: 121.7
click at [541, 98] on div "New Add User Quick Add Quick Connect Quick Convert Lead Bulk Actions Send Email…" at bounding box center [433, 88] width 662 height 19
paste input "1944 North Greenfield Avenue"
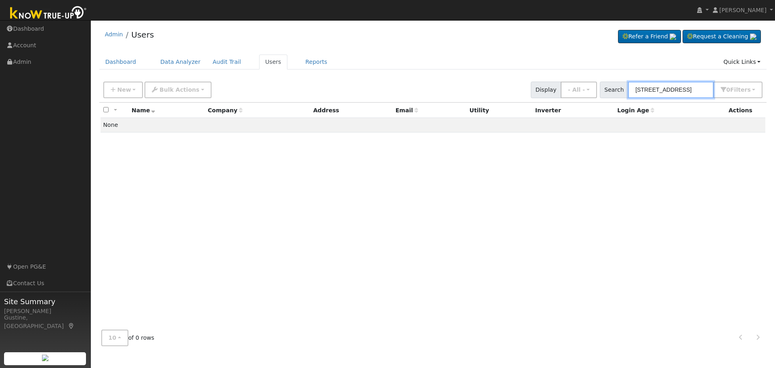
click at [676, 93] on input "1944 North Greenfield Avenue" at bounding box center [671, 89] width 86 height 17
click at [677, 90] on input "1944 North Greenfield Avenue" at bounding box center [671, 89] width 86 height 17
paste input "Phillips, Scott & Linda"
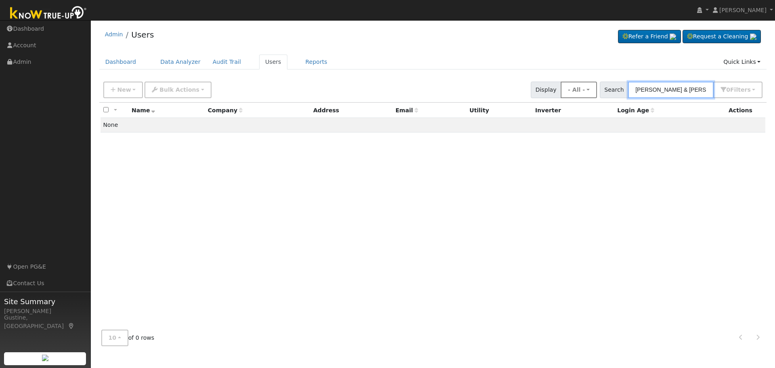
drag, startPoint x: 662, startPoint y: 89, endPoint x: 589, endPoint y: 93, distance: 72.3
click at [590, 93] on div "New Add User Quick Add Quick Connect Quick Convert Lead Bulk Actions Send Email…" at bounding box center [433, 88] width 662 height 19
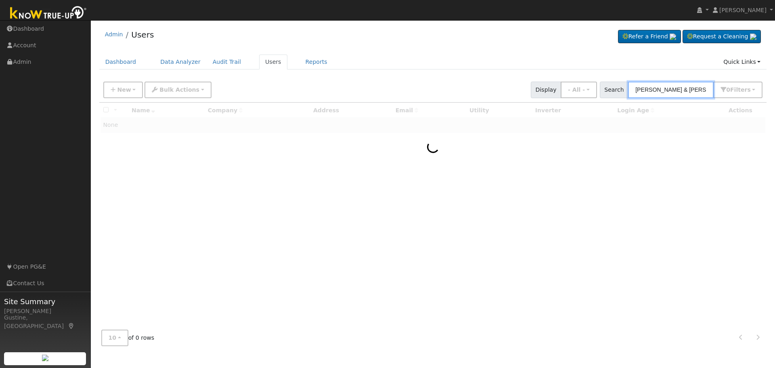
drag, startPoint x: 652, startPoint y: 88, endPoint x: 785, endPoint y: 98, distance: 133.5
click at [774, 98] on html "Maria Aguilar Maria Aguilar Profile My Company Help Center Terms Of Service See…" at bounding box center [387, 184] width 775 height 368
click at [186, 158] on div at bounding box center [432, 212] width 667 height 221
click at [683, 92] on input "Scott linda" at bounding box center [671, 89] width 86 height 17
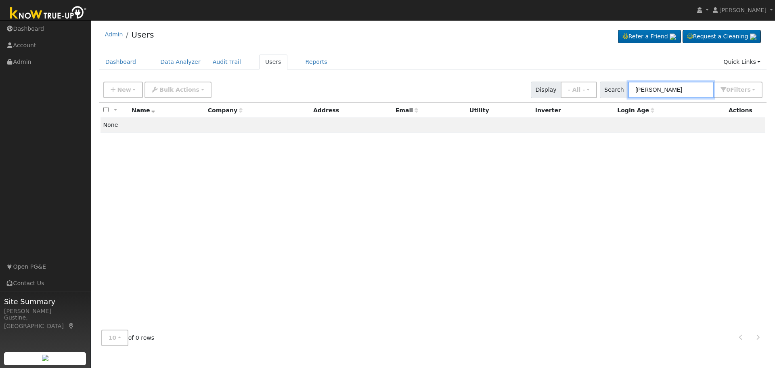
click at [658, 90] on input "Scott lphillip" at bounding box center [671, 89] width 86 height 17
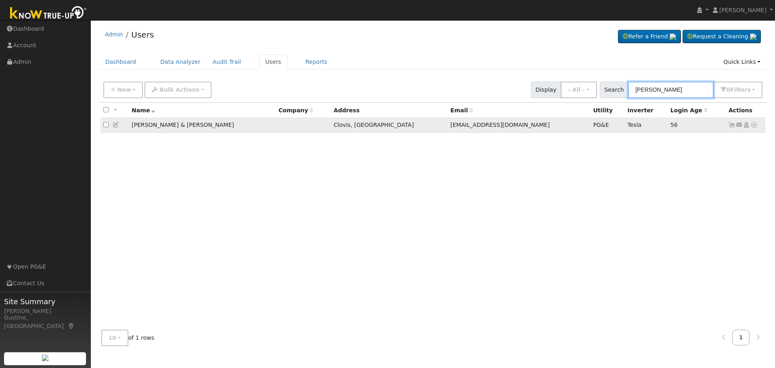
type input "Scott phillip"
click at [731, 127] on icon at bounding box center [731, 125] width 7 height 6
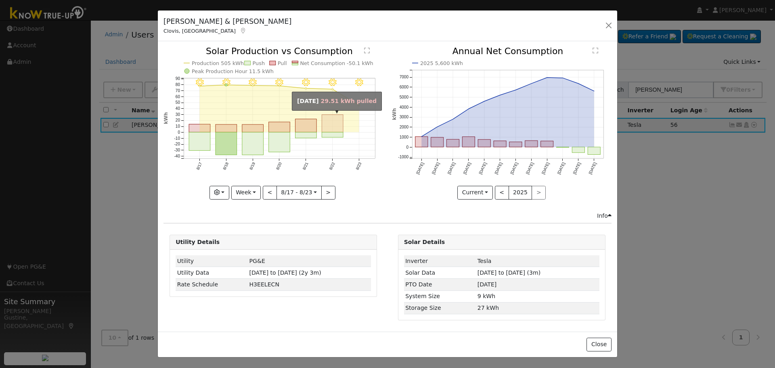
click at [331, 126] on rect "onclick=""" at bounding box center [332, 124] width 21 height 18
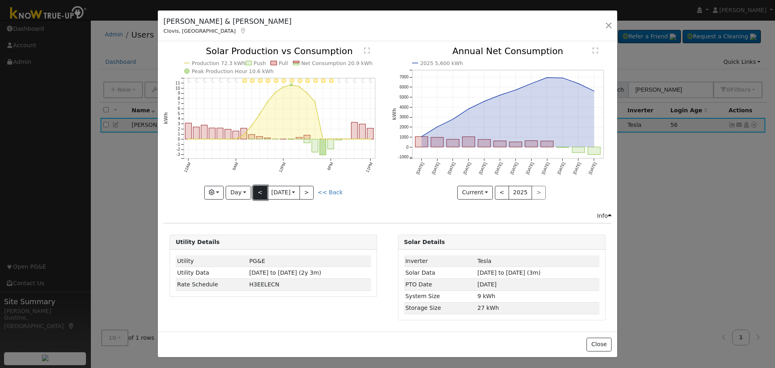
click at [258, 192] on button "<" at bounding box center [260, 193] width 14 height 14
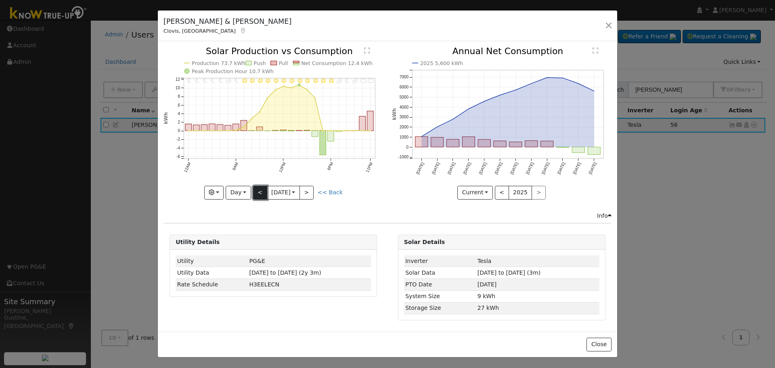
click at [258, 192] on button "<" at bounding box center [260, 193] width 14 height 14
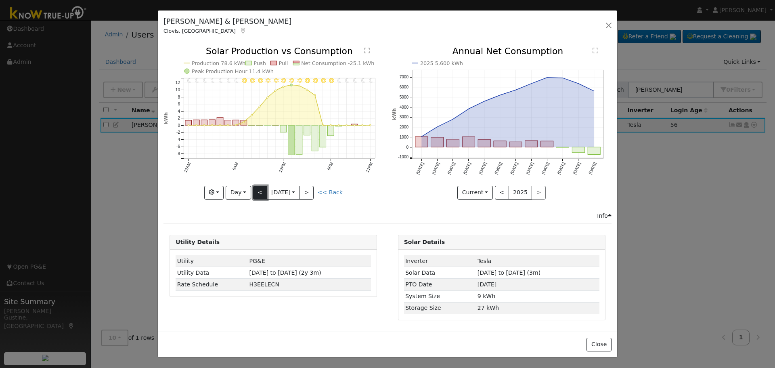
click at [258, 192] on button "<" at bounding box center [260, 193] width 14 height 14
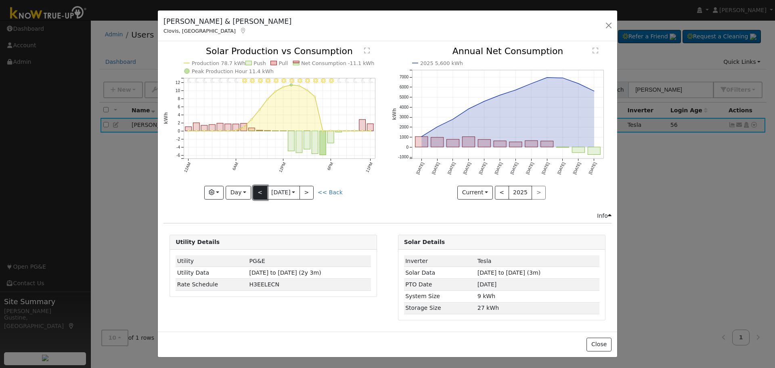
click at [258, 192] on button "<" at bounding box center [260, 193] width 14 height 14
click at [267, 194] on button "<" at bounding box center [260, 193] width 14 height 14
click at [265, 193] on button "<" at bounding box center [260, 193] width 14 height 14
click at [261, 196] on button "<" at bounding box center [260, 193] width 14 height 14
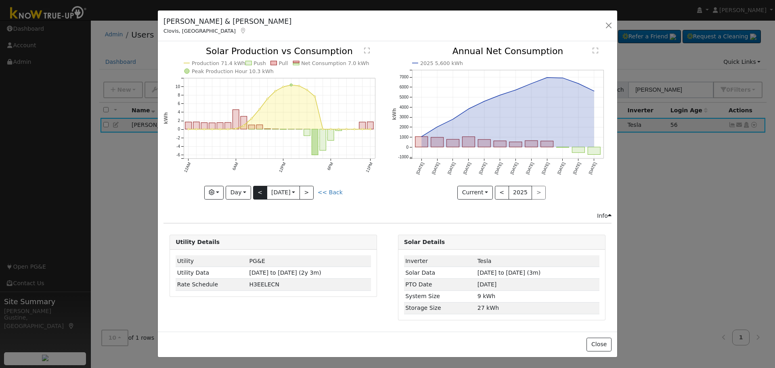
click at [261, 196] on div "Production 71.4 kWh Push Pull Net Consumption 7.0 kWh Peak Production Hour 10.3…" at bounding box center [272, 123] width 219 height 152
click at [261, 196] on button "<" at bounding box center [260, 193] width 14 height 14
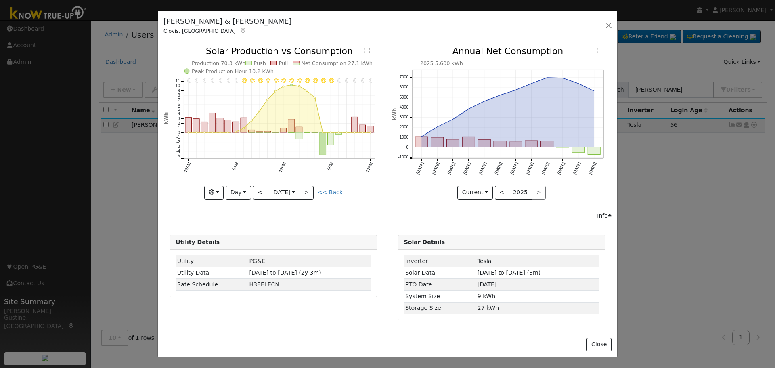
click at [261, 196] on div "11PM - Clear 10PM - Clear 9PM - Clear 8PM - Clear 7PM - Clear 6PM - Clear 5PM -…" at bounding box center [272, 123] width 219 height 152
click at [261, 196] on button "<" at bounding box center [260, 193] width 14 height 14
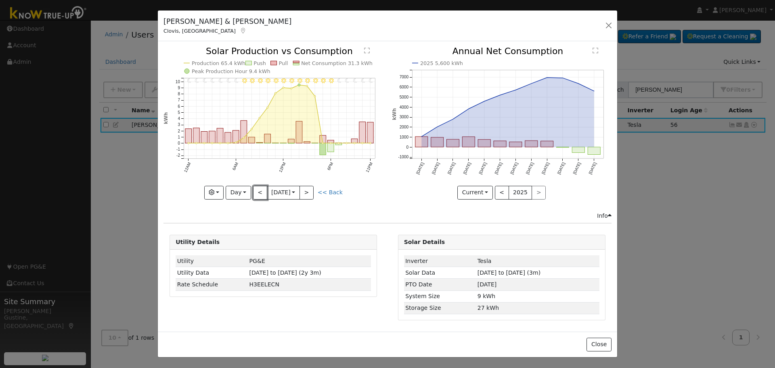
click at [261, 195] on button "<" at bounding box center [260, 193] width 14 height 14
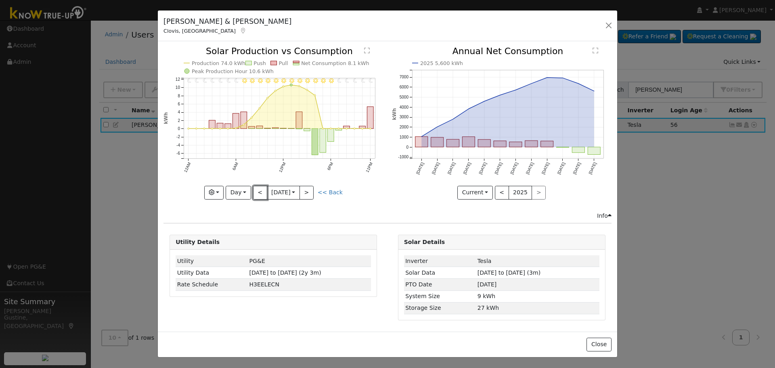
click at [261, 195] on button "<" at bounding box center [260, 193] width 14 height 14
type input "2025-08-07"
click at [609, 30] on button "button" at bounding box center [608, 25] width 11 height 11
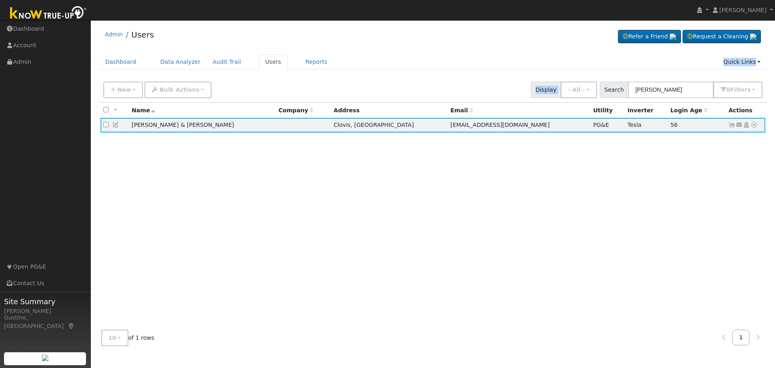
drag, startPoint x: 683, startPoint y: 75, endPoint x: 638, endPoint y: 90, distance: 47.3
click at [638, 90] on div "Admin Users Refer a Friend Request a Cleaning" at bounding box center [433, 188] width 676 height 328
click at [667, 90] on input "Scott phillip" at bounding box center [671, 89] width 86 height 17
click at [694, 98] on div "New Add User Quick Add Quick Connect Quick Convert Lead Bulk Actions Send Email…" at bounding box center [432, 89] width 667 height 25
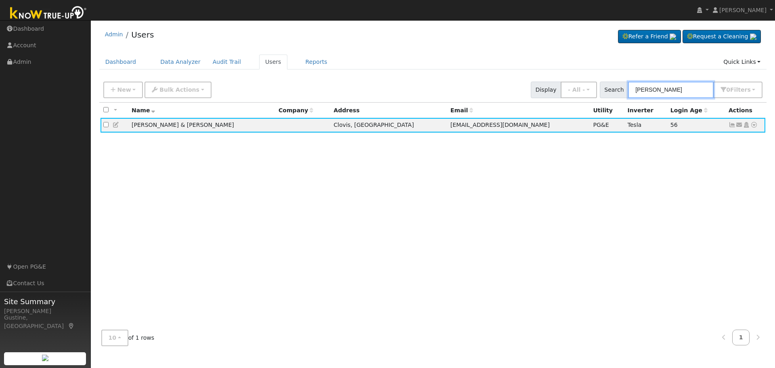
click at [691, 96] on input "Scott phillip" at bounding box center [671, 89] width 86 height 17
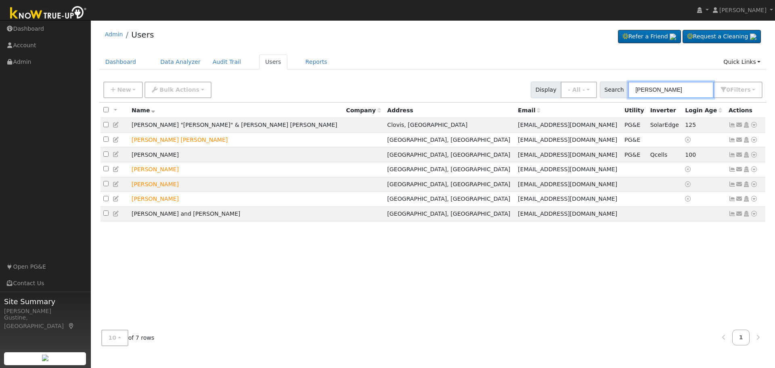
drag, startPoint x: 698, startPoint y: 93, endPoint x: 613, endPoint y: 84, distance: 85.2
click at [613, 84] on div "Search liang 0 Filter s Role Show - All - Show Leads Admin Billing Admin Accoun…" at bounding box center [681, 89] width 163 height 17
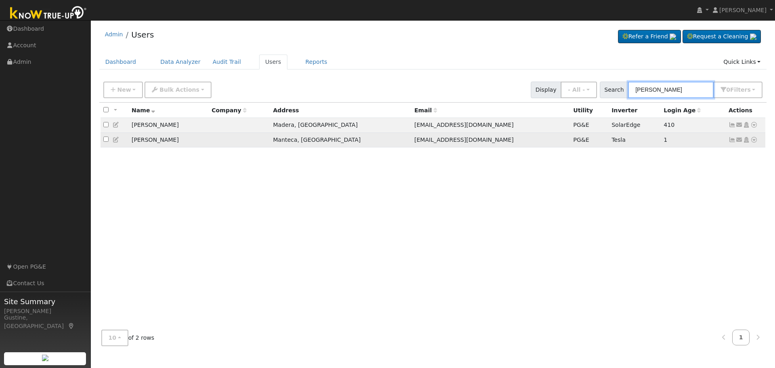
type input "michael thom"
click at [732, 142] on icon at bounding box center [731, 140] width 7 height 6
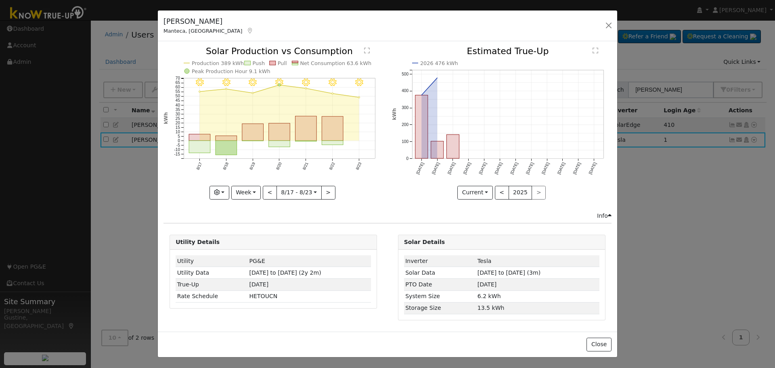
click at [219, 150] on rect "onclick=""" at bounding box center [225, 148] width 21 height 14
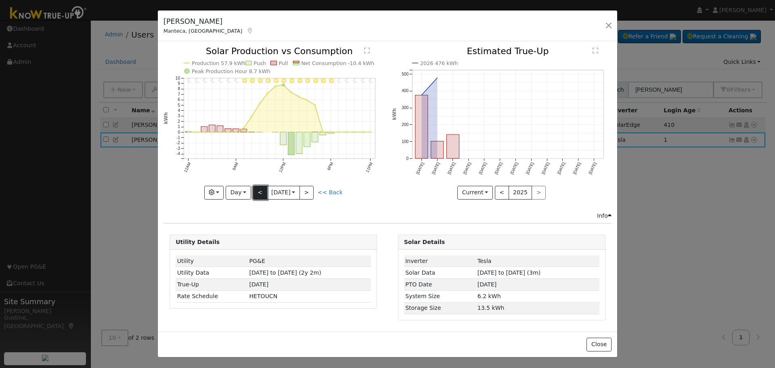
click at [262, 194] on button "<" at bounding box center [260, 193] width 14 height 14
click at [259, 192] on button "<" at bounding box center [260, 193] width 14 height 14
click at [256, 192] on button "<" at bounding box center [260, 193] width 14 height 14
click at [256, 192] on div "11PM - Clear 10PM - Clear 9PM - Clear 8PM - Clear 7PM - Clear 6PM - Clear 5PM -…" at bounding box center [272, 123] width 219 height 152
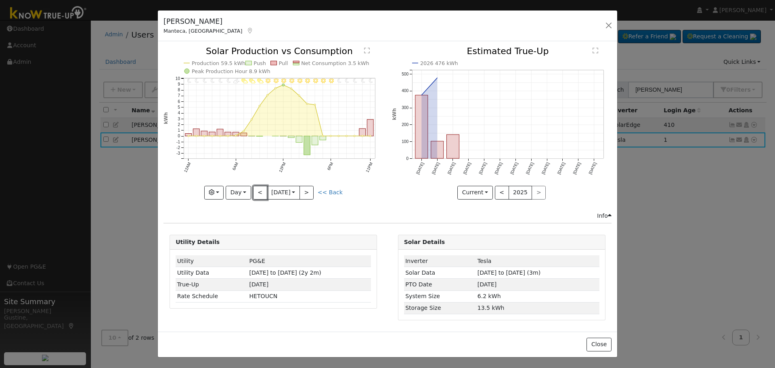
click at [256, 192] on button "<" at bounding box center [260, 193] width 14 height 14
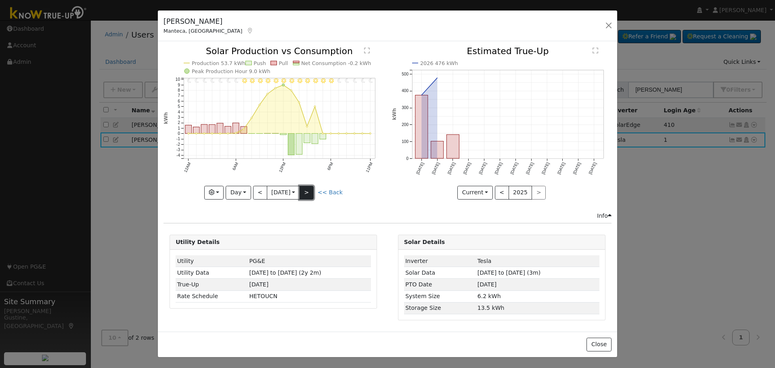
click at [312, 191] on button ">" at bounding box center [306, 193] width 14 height 14
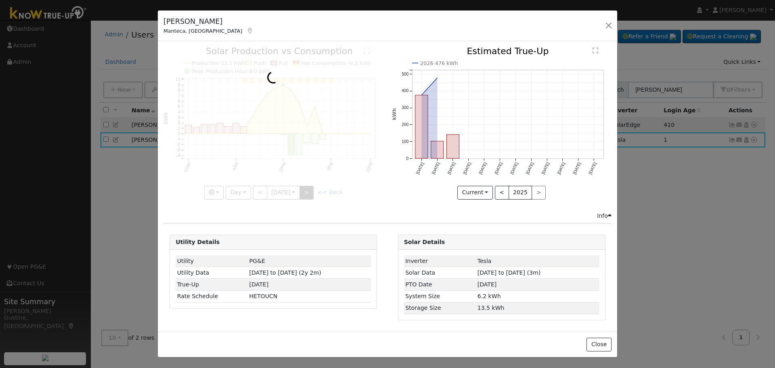
click at [312, 191] on div at bounding box center [272, 123] width 219 height 152
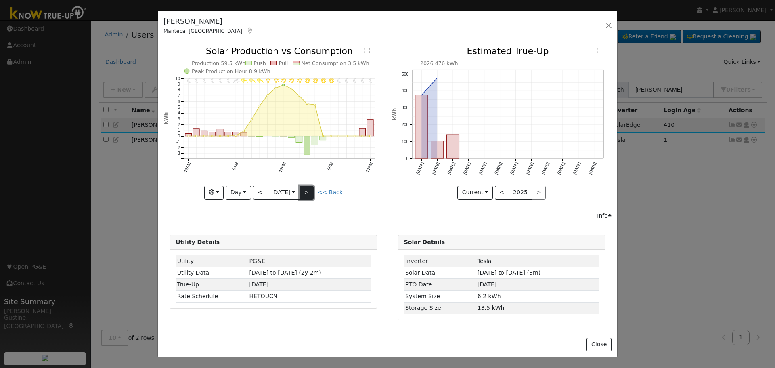
click at [312, 191] on button ">" at bounding box center [306, 193] width 14 height 14
click at [312, 191] on div at bounding box center [272, 123] width 219 height 152
click at [312, 191] on button ">" at bounding box center [306, 193] width 14 height 14
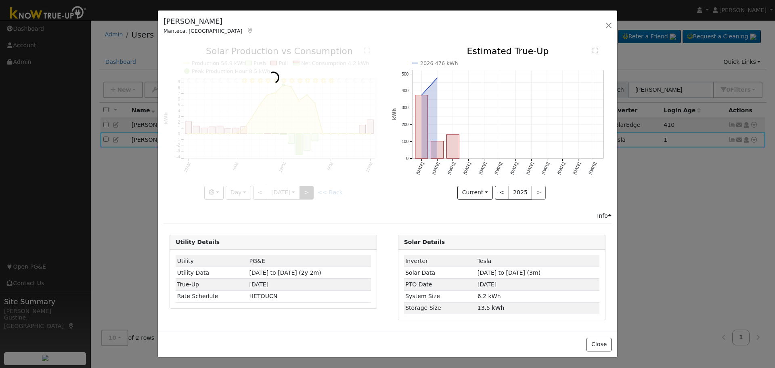
click at [312, 191] on div at bounding box center [272, 123] width 219 height 152
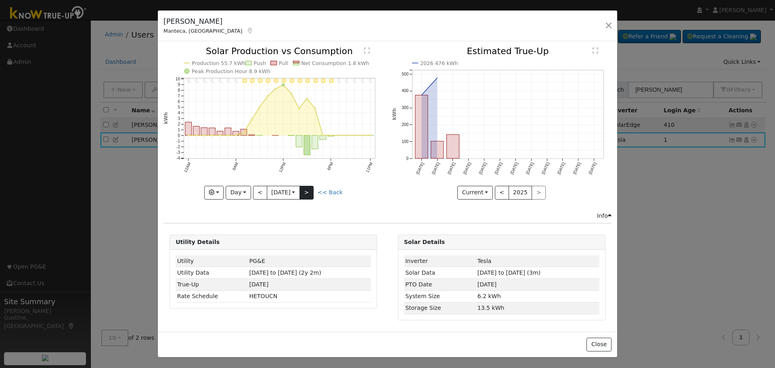
click at [312, 191] on div at bounding box center [272, 123] width 219 height 152
click at [312, 191] on button ">" at bounding box center [306, 193] width 14 height 14
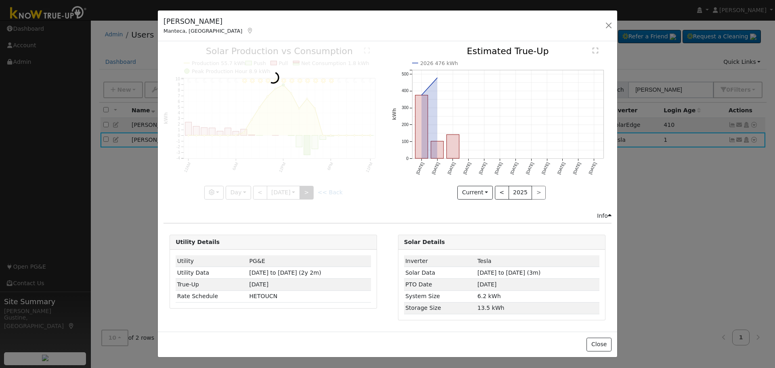
click at [312, 191] on div at bounding box center [272, 123] width 219 height 152
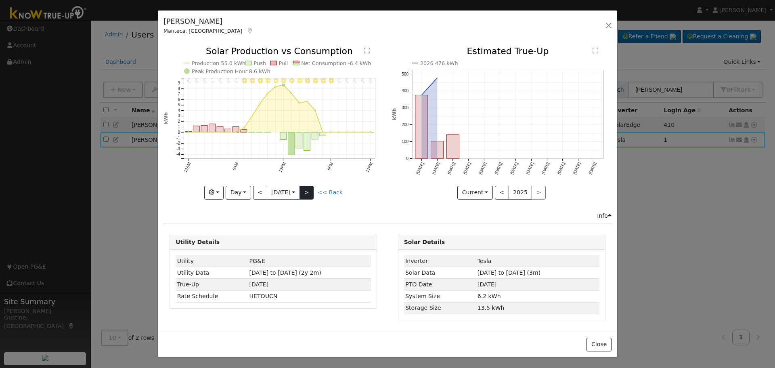
click at [312, 191] on div at bounding box center [272, 123] width 219 height 152
click at [311, 192] on button ">" at bounding box center [306, 193] width 14 height 14
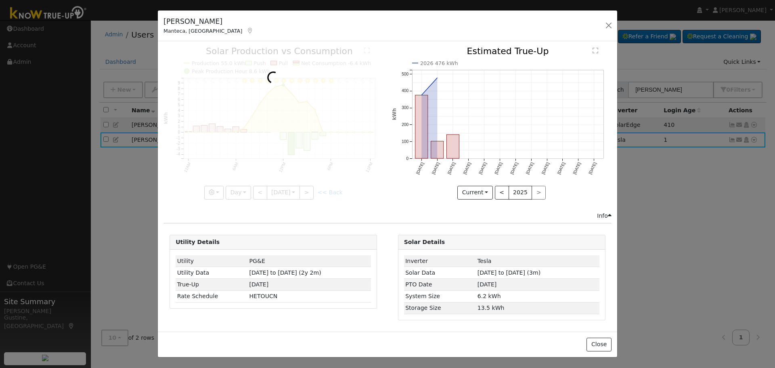
click at [308, 192] on div at bounding box center [272, 123] width 219 height 152
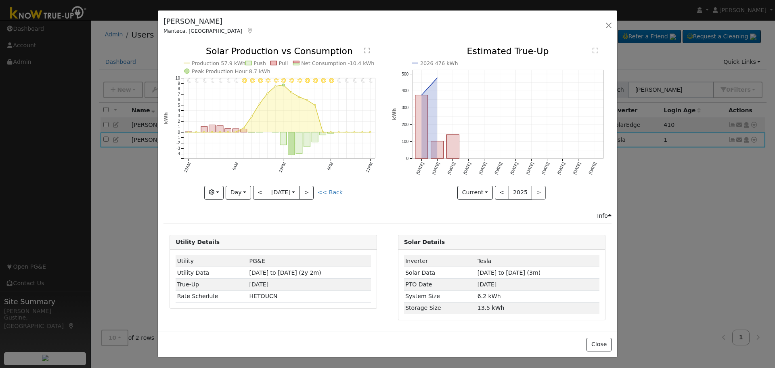
click at [308, 192] on div at bounding box center [272, 123] width 219 height 152
click at [308, 192] on button ">" at bounding box center [306, 193] width 14 height 14
click at [0, 0] on div at bounding box center [0, 0] width 0 height 0
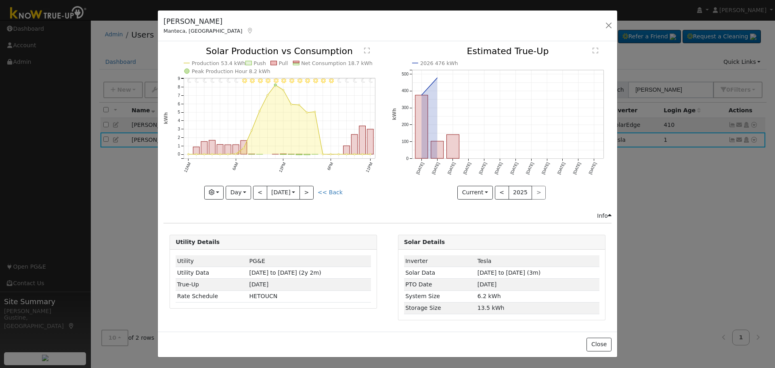
click at [308, 192] on div at bounding box center [272, 123] width 219 height 152
click at [308, 192] on button ">" at bounding box center [306, 193] width 14 height 14
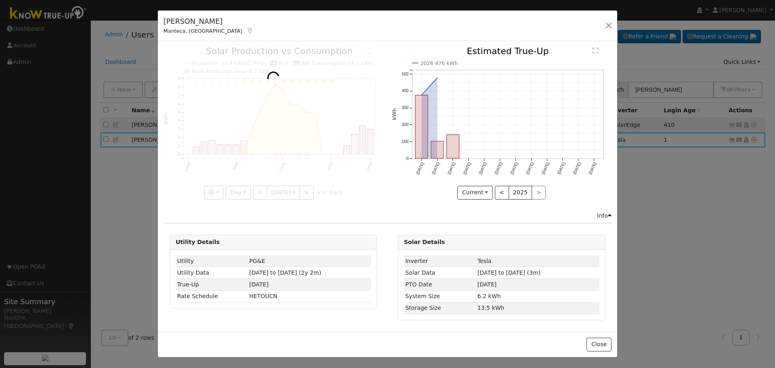
click at [308, 192] on div at bounding box center [272, 123] width 219 height 152
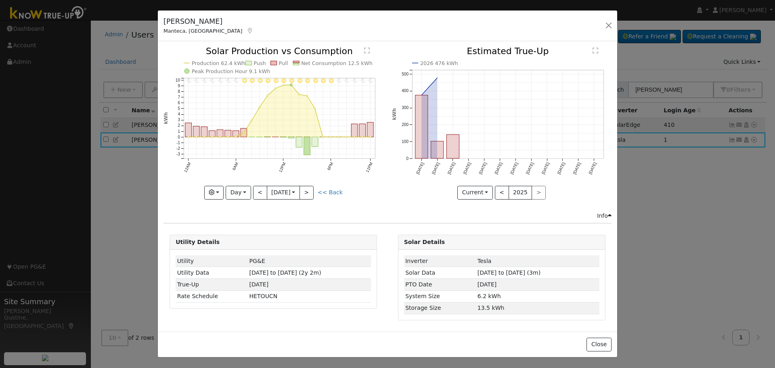
click at [308, 192] on div at bounding box center [272, 123] width 219 height 152
click at [308, 193] on button ">" at bounding box center [306, 193] width 14 height 14
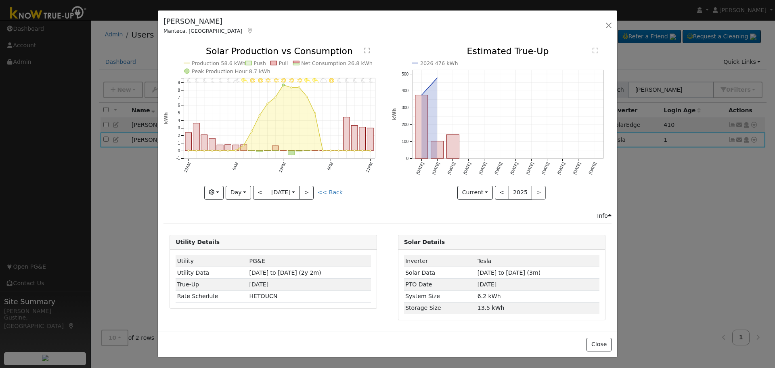
click at [306, 191] on div at bounding box center [272, 123] width 219 height 152
click at [305, 194] on div "11PM - Clear 10PM - Clear 9PM - MostlyClear 8PM - Clear 7PM - MostlyClear 6PM -…" at bounding box center [272, 123] width 219 height 152
click at [299, 192] on input "2025-08-21" at bounding box center [283, 192] width 32 height 13
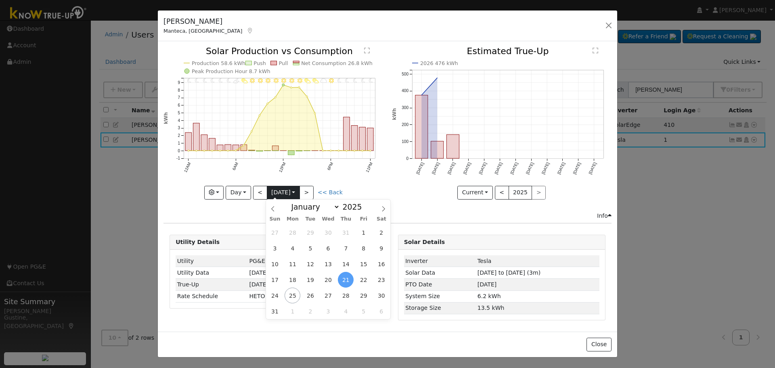
click at [299, 192] on input "2025-08-21" at bounding box center [283, 192] width 32 height 13
click at [304, 190] on button ">" at bounding box center [306, 193] width 14 height 14
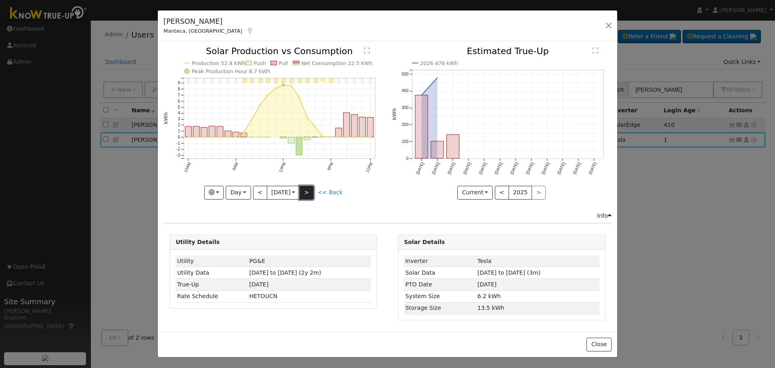
click at [303, 192] on button ">" at bounding box center [306, 193] width 14 height 14
type input "2025-08-23"
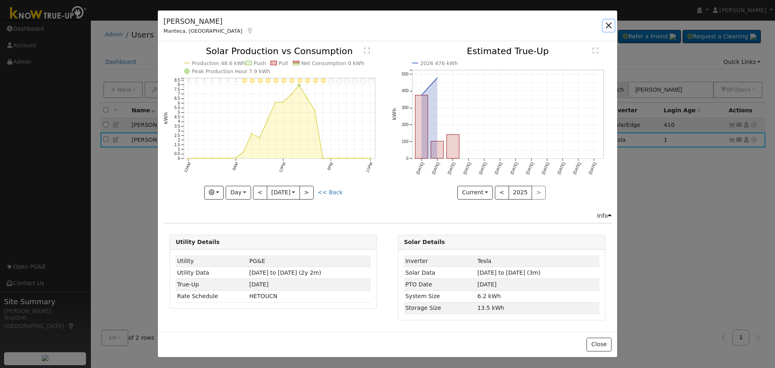
click at [607, 31] on button "button" at bounding box center [608, 25] width 11 height 11
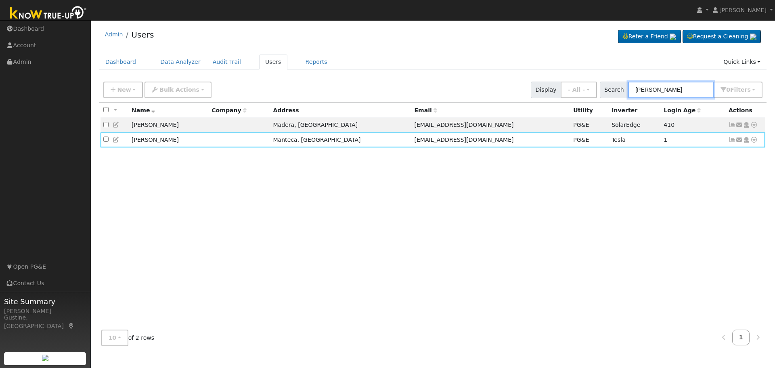
drag, startPoint x: 670, startPoint y: 90, endPoint x: 565, endPoint y: 91, distance: 104.9
click at [565, 91] on div "New Add User Quick Add Quick Connect Quick Convert Lead Bulk Actions Send Email…" at bounding box center [433, 88] width 662 height 19
drag, startPoint x: 683, startPoint y: 84, endPoint x: 572, endPoint y: 92, distance: 112.1
click at [572, 92] on div "New Add User Quick Add Quick Connect Quick Convert Lead Bulk Actions Send Email…" at bounding box center [433, 88] width 662 height 19
type input "mario agu"
